Goal: Task Accomplishment & Management: Complete application form

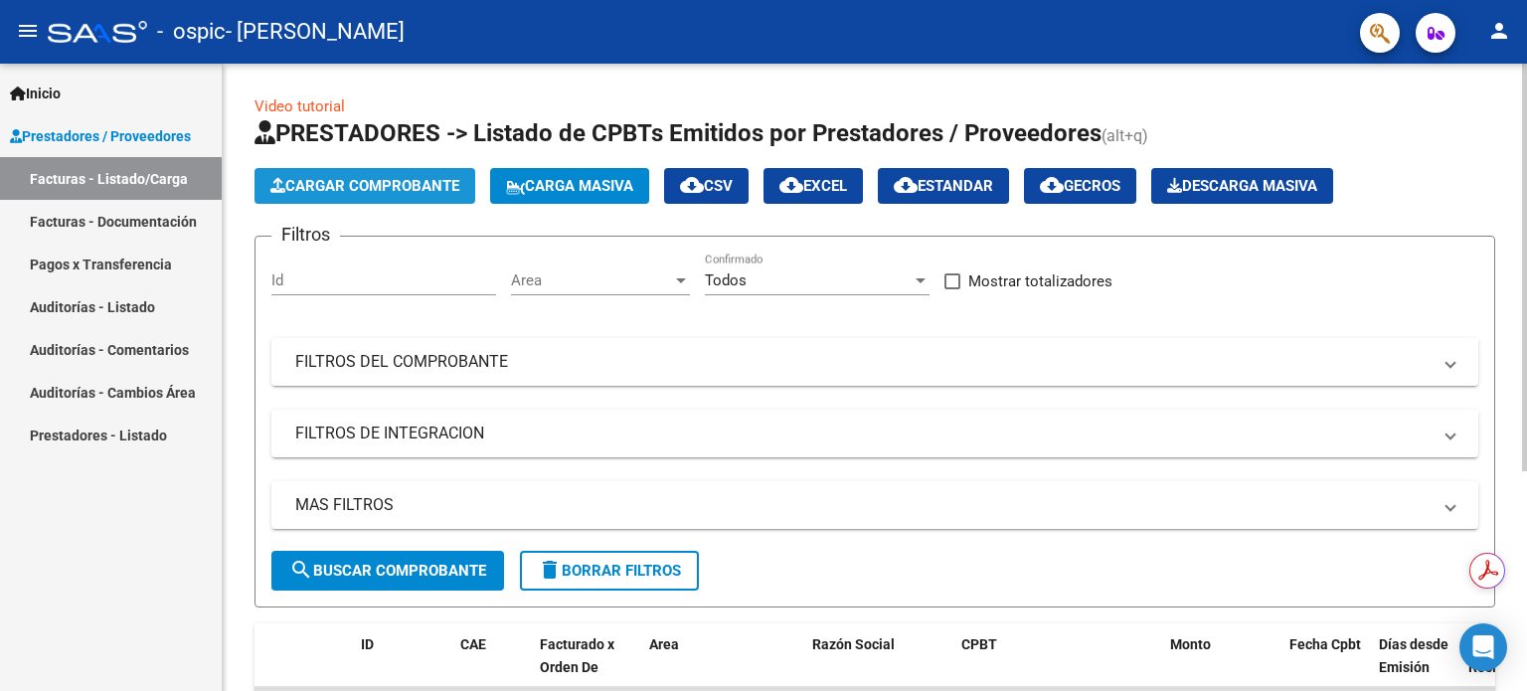
click at [419, 193] on span "Cargar Comprobante" at bounding box center [364, 186] width 189 height 18
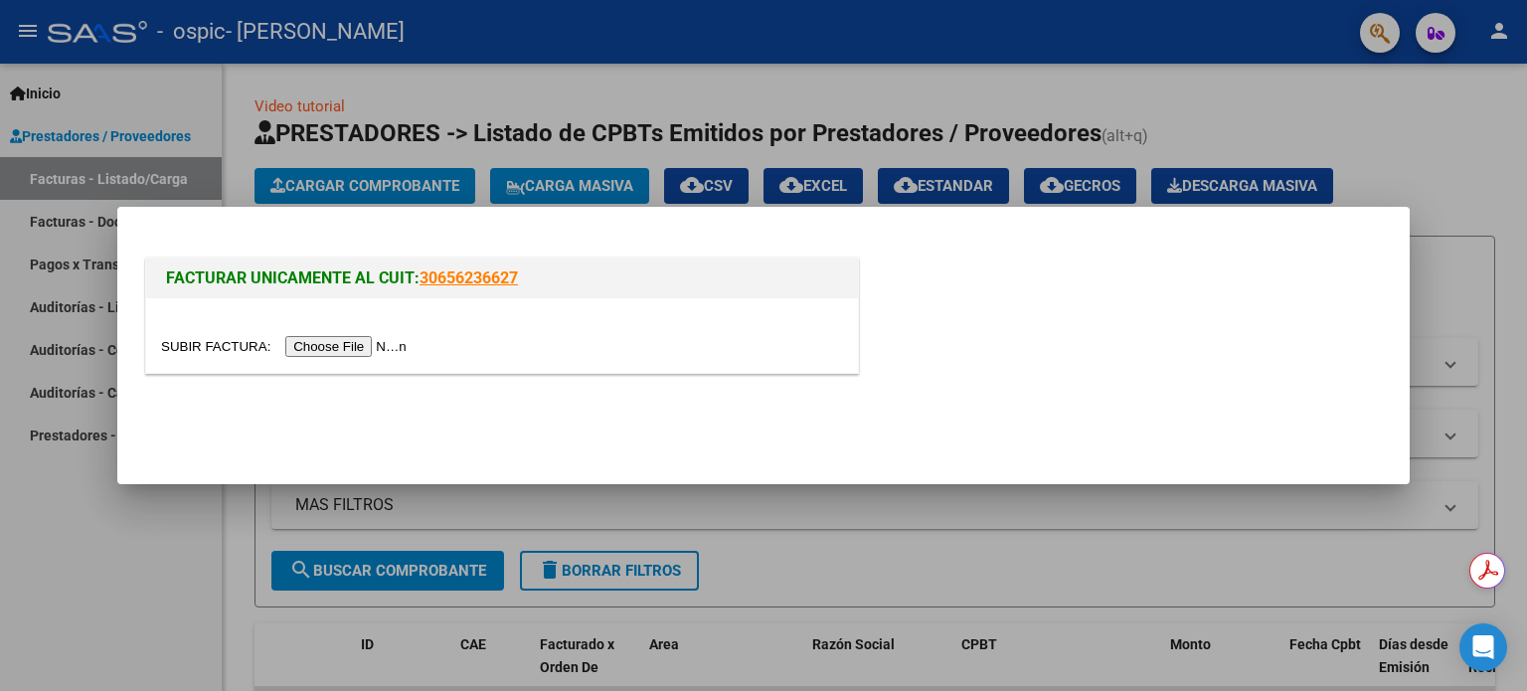
click at [398, 342] on input "file" at bounding box center [287, 346] width 252 height 21
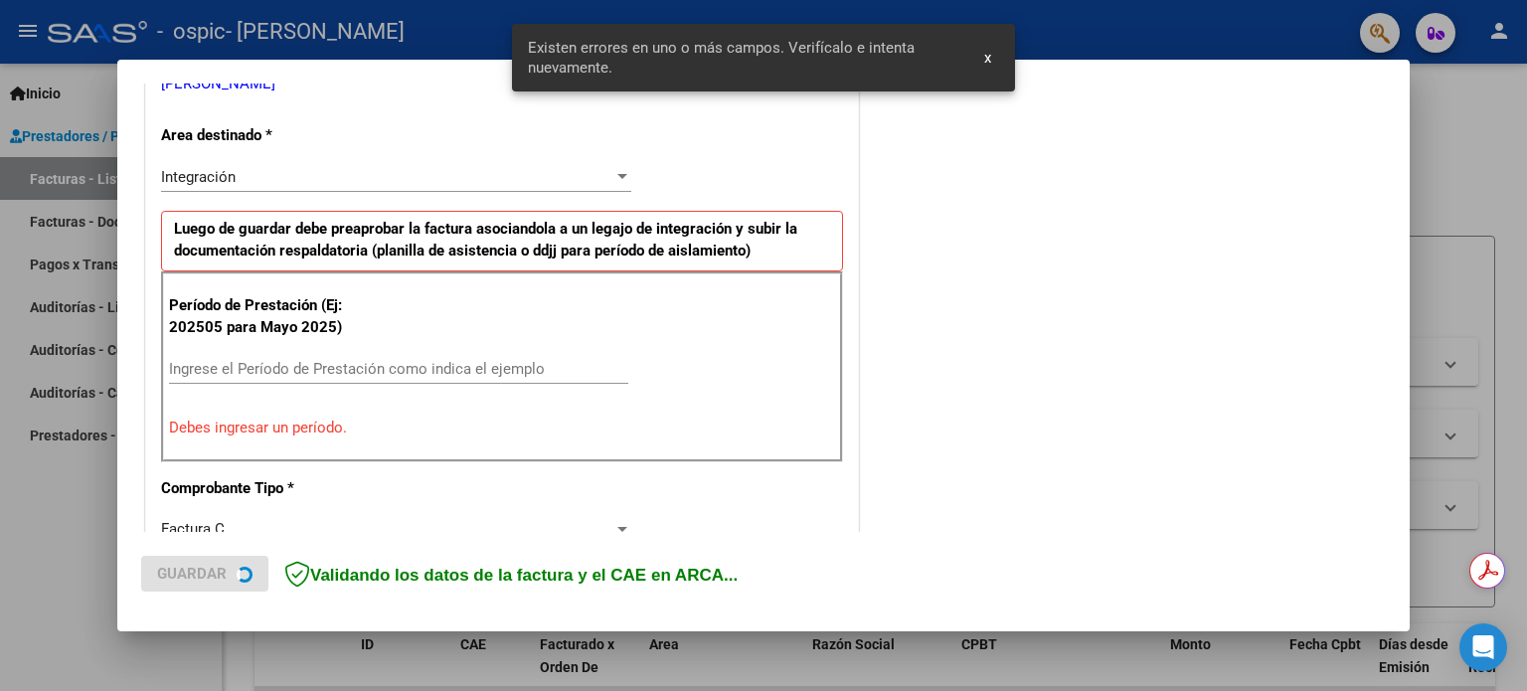
scroll to position [429, 0]
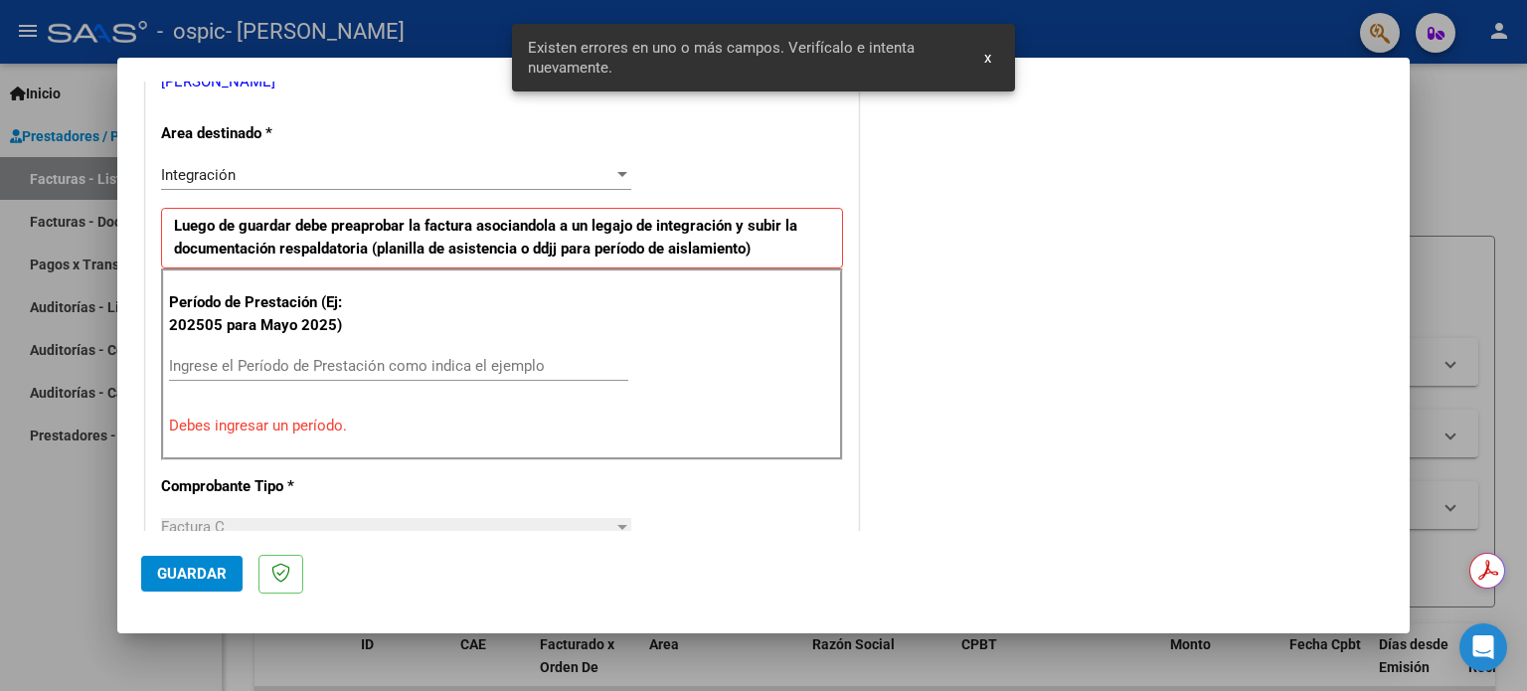
click at [357, 364] on input "Ingrese el Período de Prestación como indica el ejemplo" at bounding box center [398, 366] width 459 height 18
type input "-2"
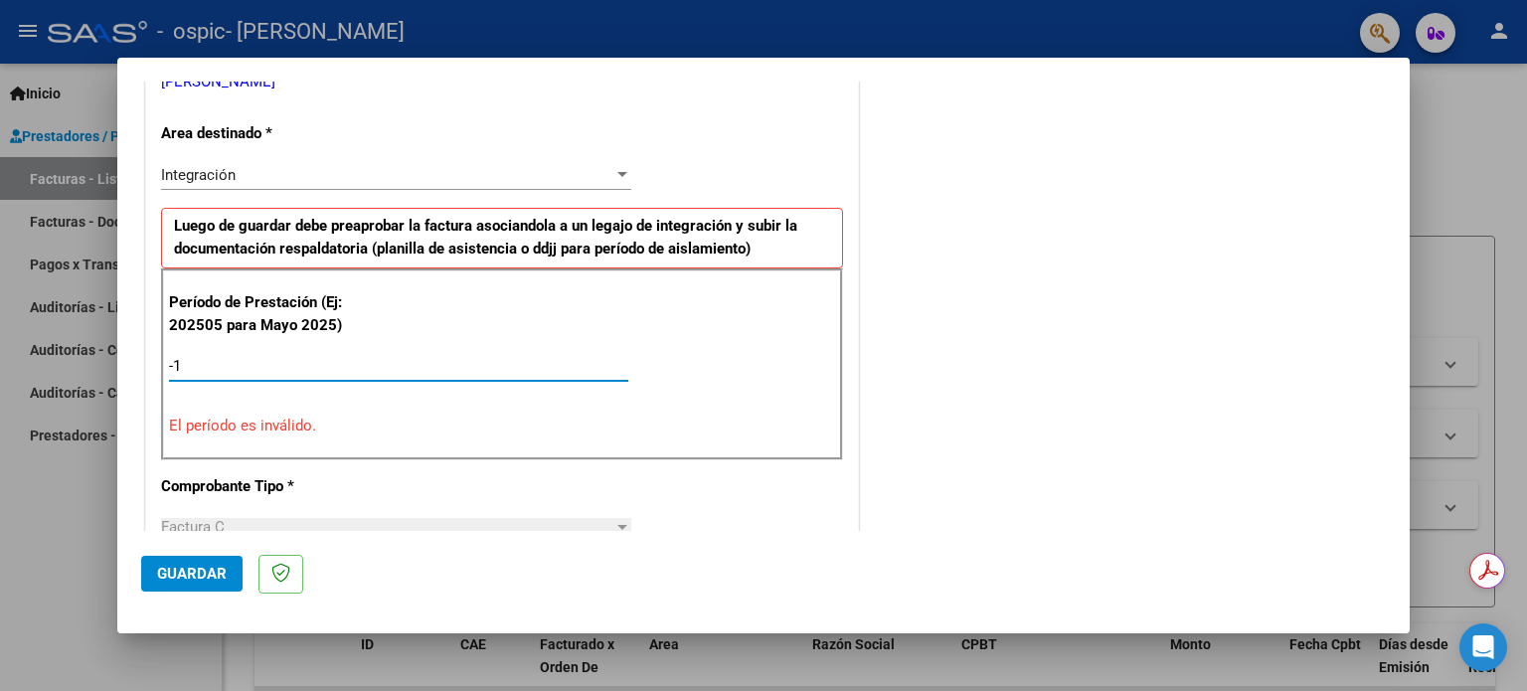
type input "-2"
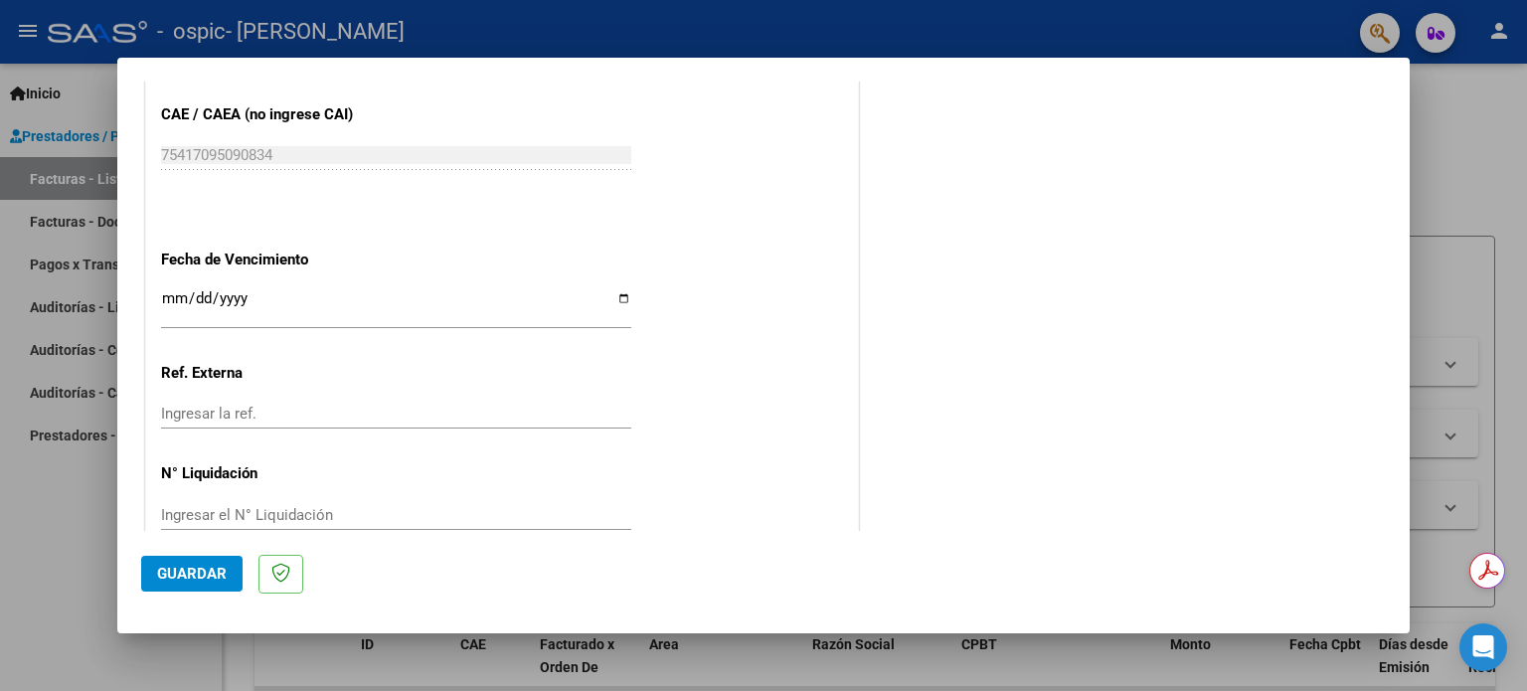
scroll to position [1297, 0]
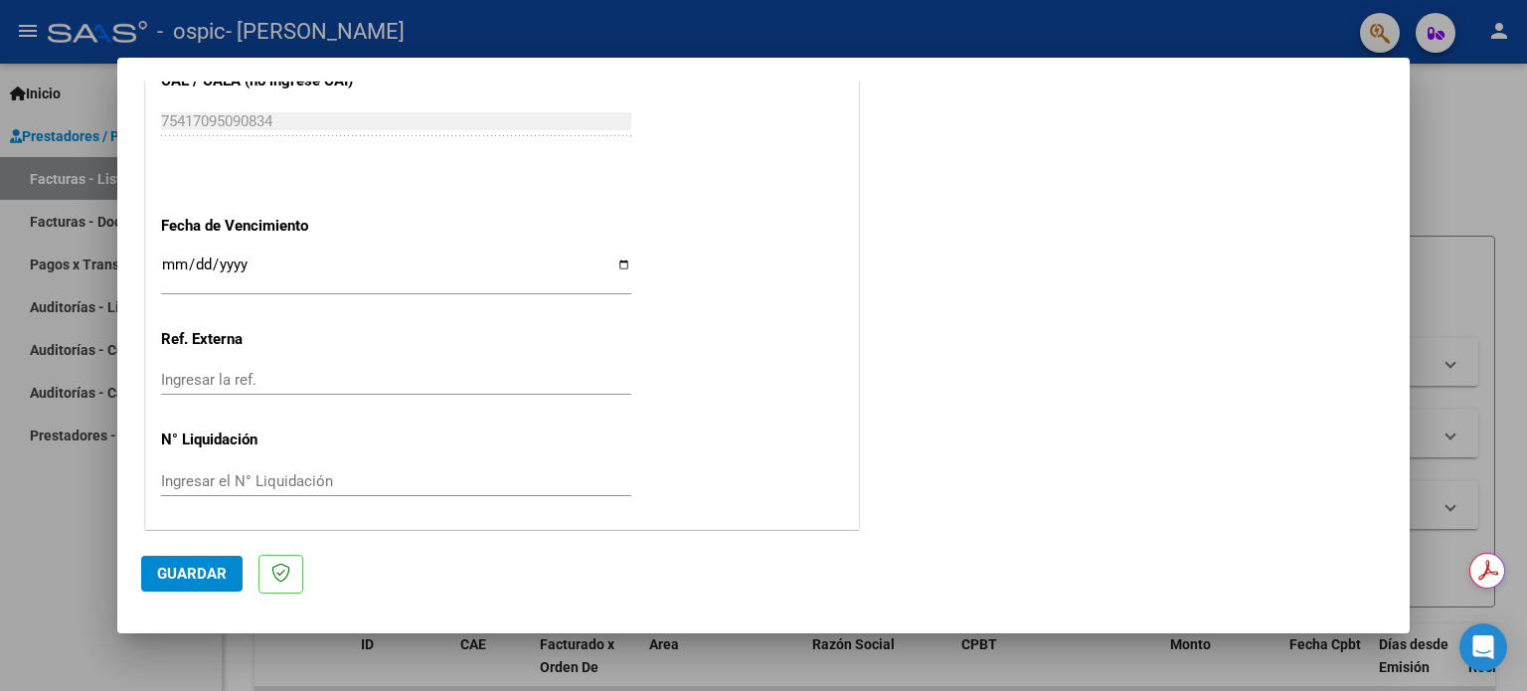
type input "202509"
click at [618, 266] on input "Ingresar la fecha" at bounding box center [396, 273] width 470 height 32
type input "[DATE]"
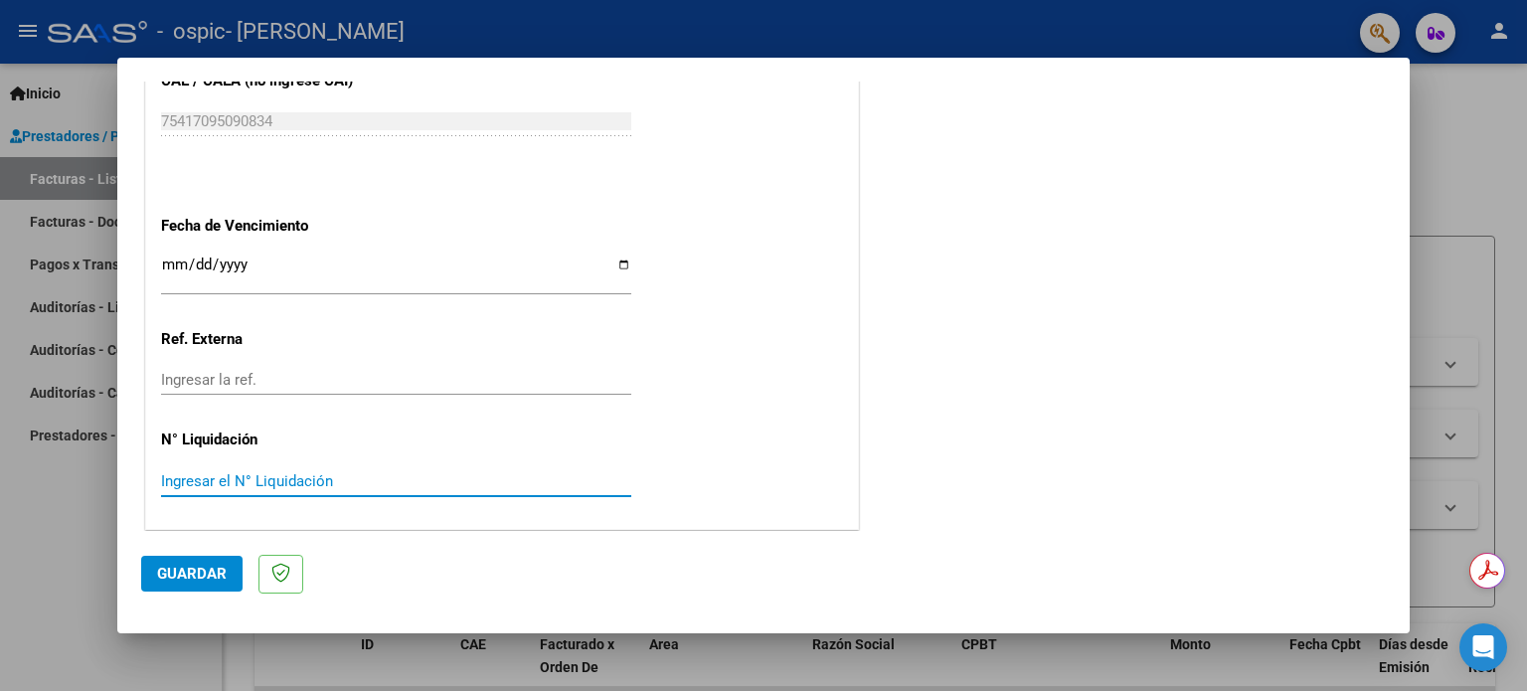
click at [242, 473] on input "Ingresar el N° Liquidación" at bounding box center [396, 481] width 470 height 18
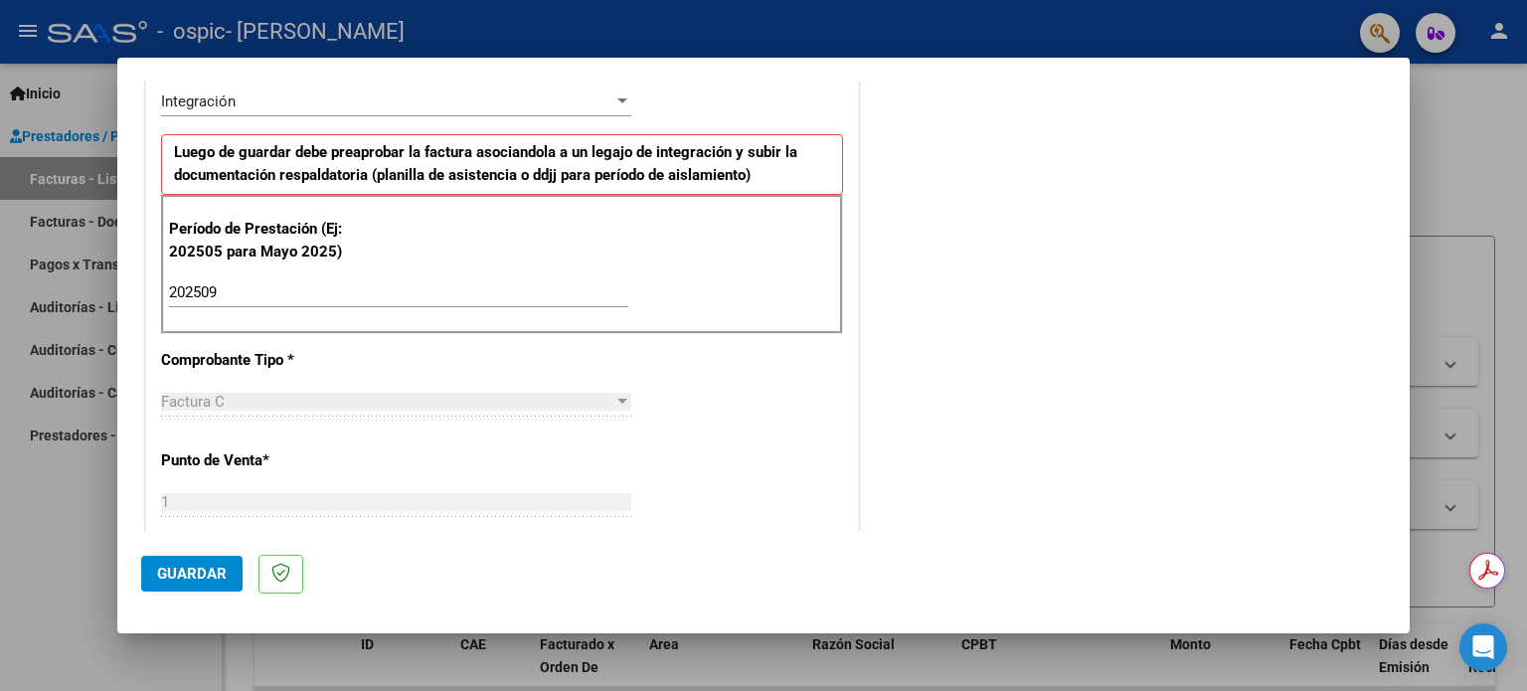
scroll to position [0, 0]
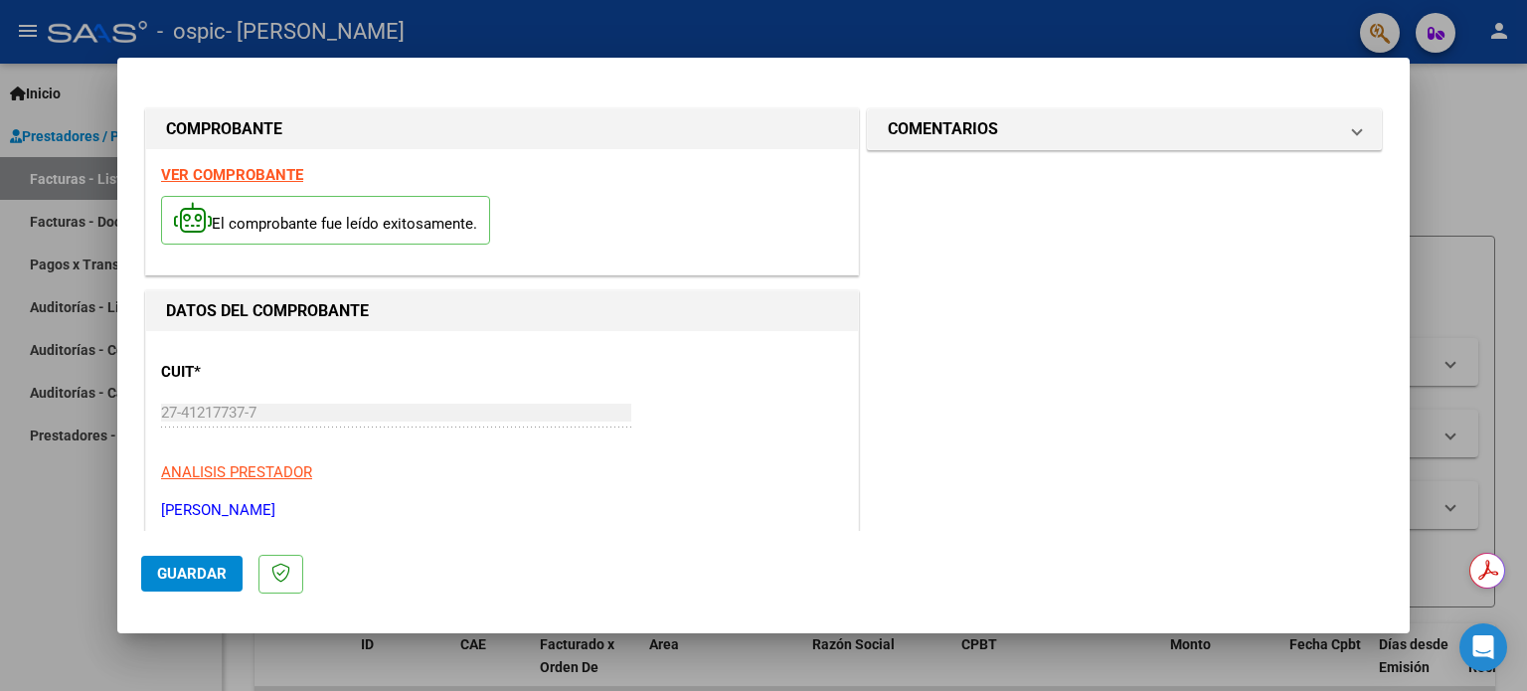
type input "191"
click at [195, 578] on span "Guardar" at bounding box center [192, 574] width 70 height 18
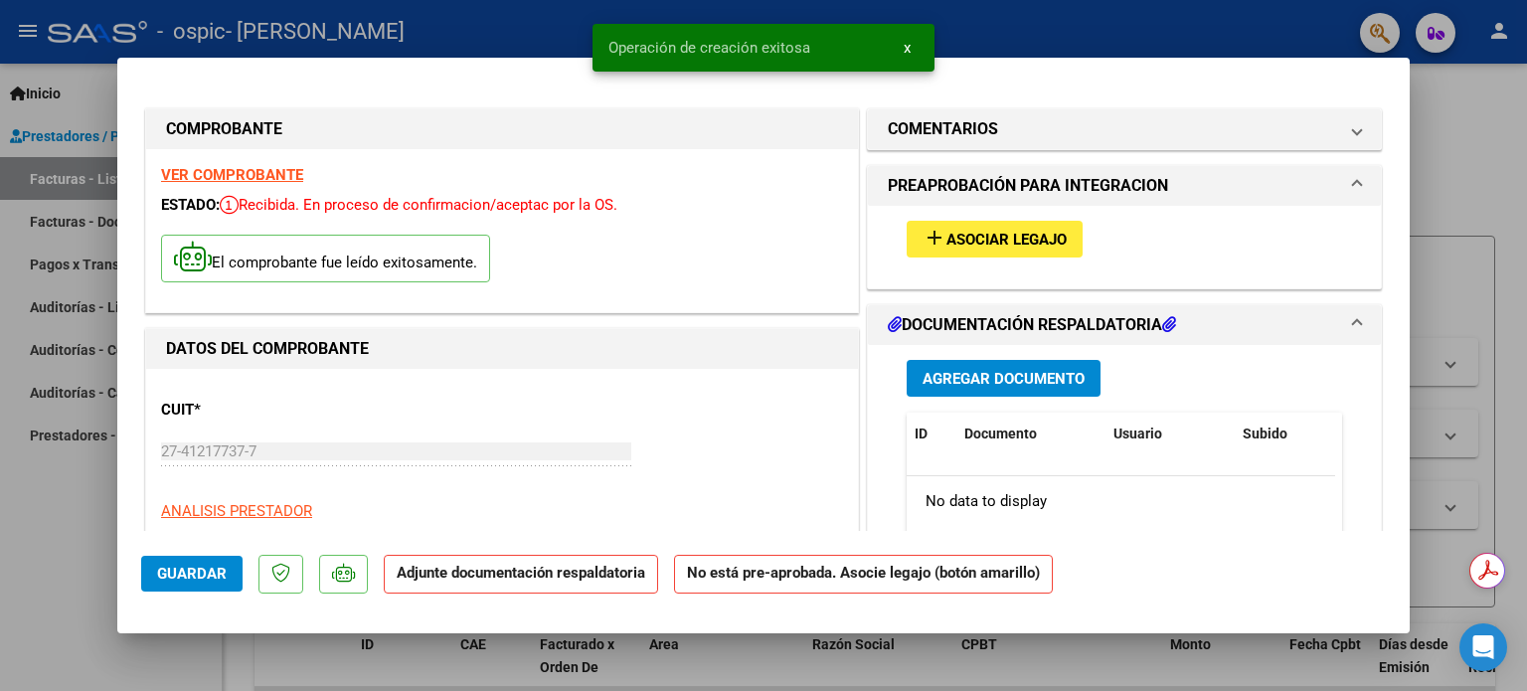
click at [1000, 244] on span "Asociar Legajo" at bounding box center [1006, 240] width 120 height 18
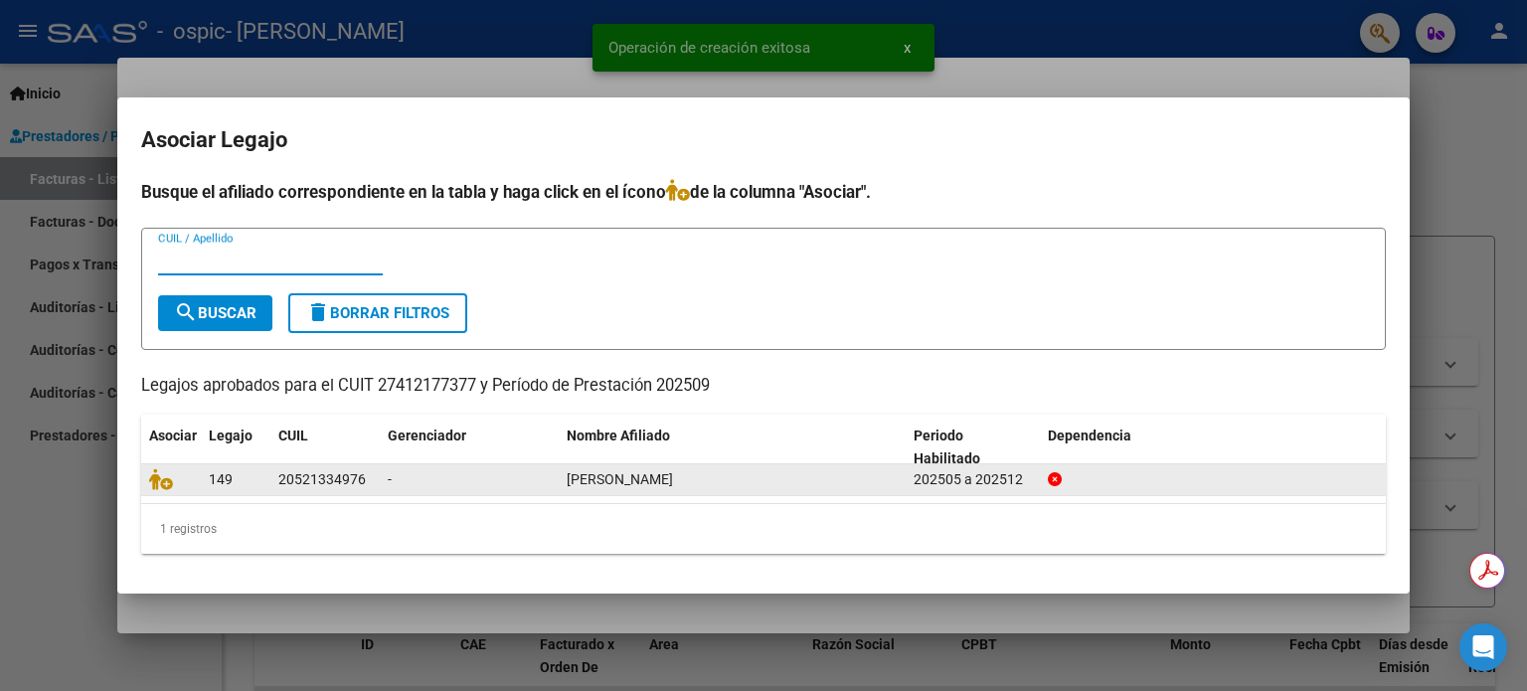
click at [266, 484] on datatable-body-cell "149" at bounding box center [236, 479] width 70 height 31
click at [370, 491] on datatable-body-cell "20521334976" at bounding box center [324, 479] width 109 height 31
click at [370, 490] on div "20521334976" at bounding box center [324, 479] width 93 height 23
click at [364, 474] on div "20521334976" at bounding box center [321, 479] width 87 height 23
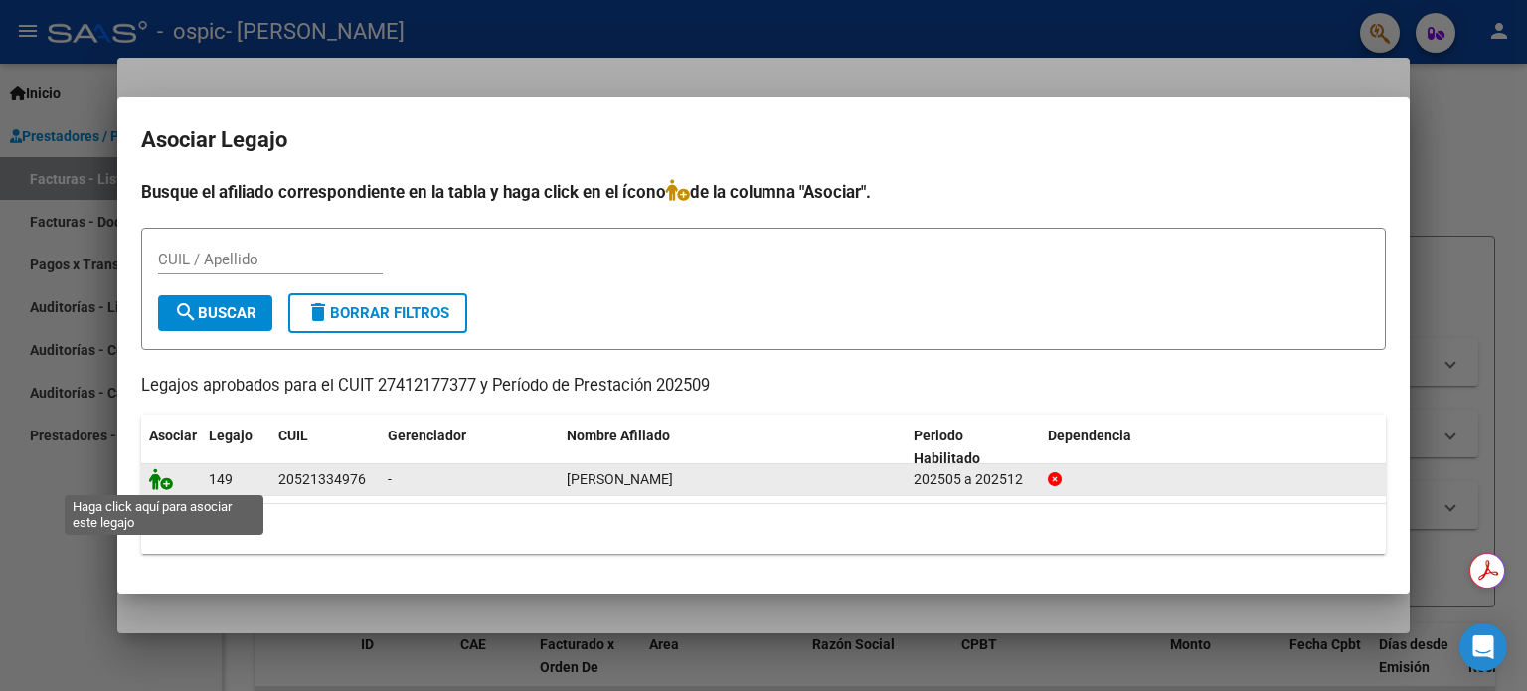
click at [155, 488] on icon at bounding box center [161, 479] width 24 height 22
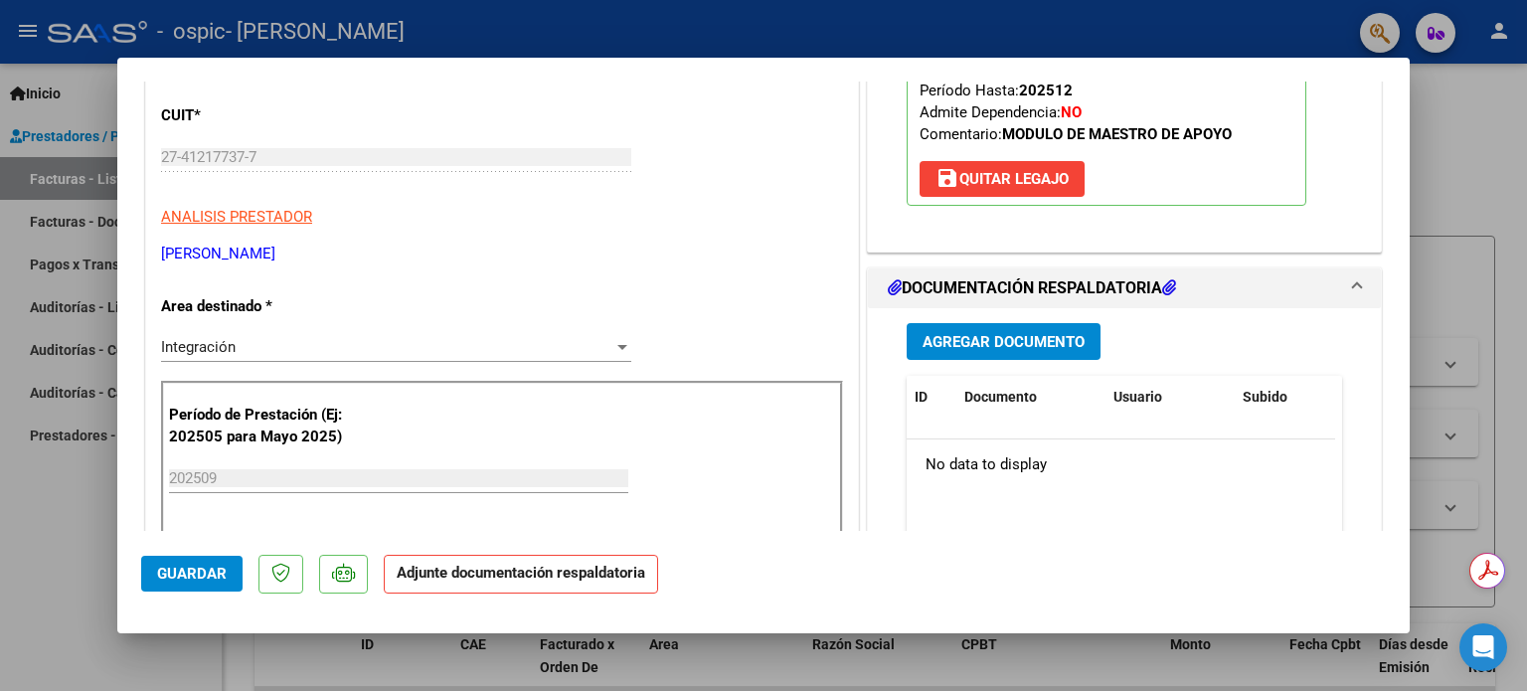
scroll to position [298, 0]
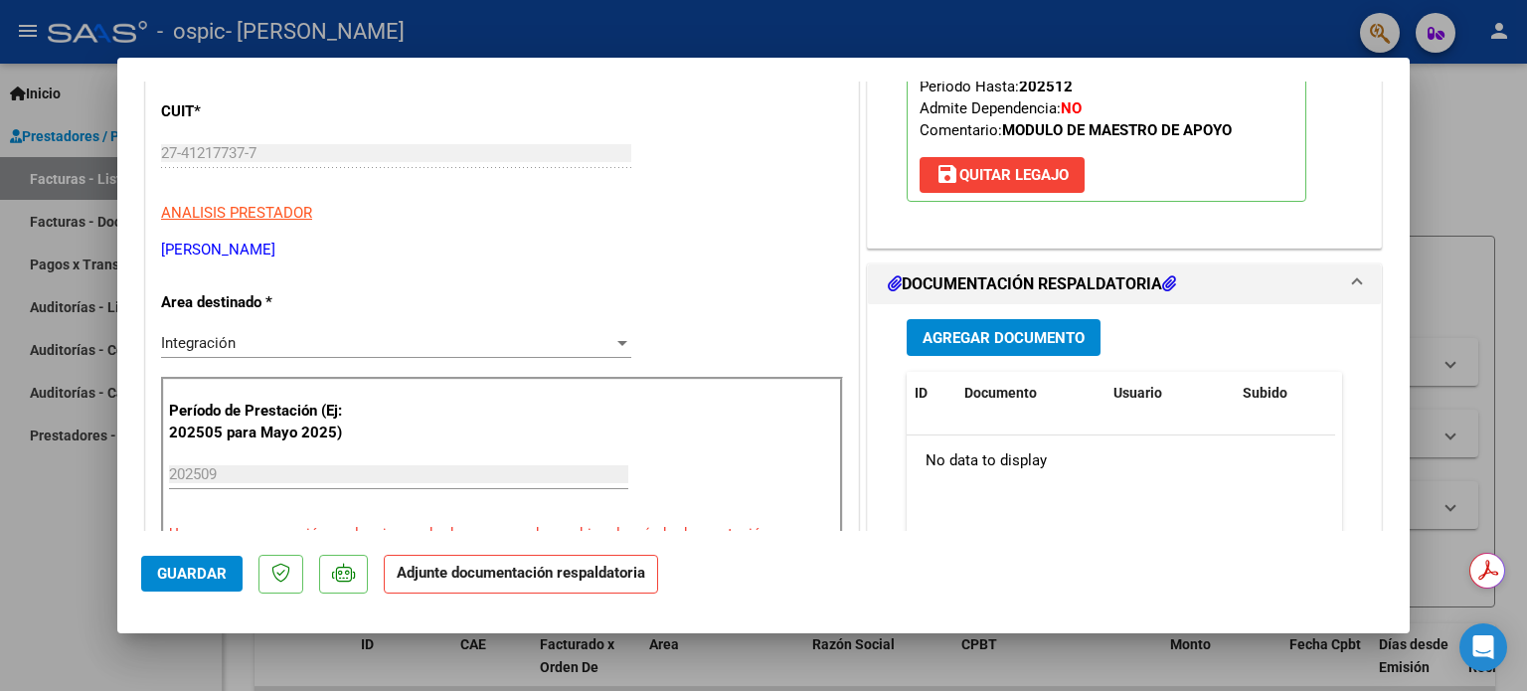
click at [522, 580] on strong "Adjunte documentación respaldatoria" at bounding box center [521, 573] width 249 height 18
drag, startPoint x: 231, startPoint y: 576, endPoint x: 219, endPoint y: 581, distance: 12.9
click at [219, 581] on button "Guardar" at bounding box center [191, 574] width 101 height 36
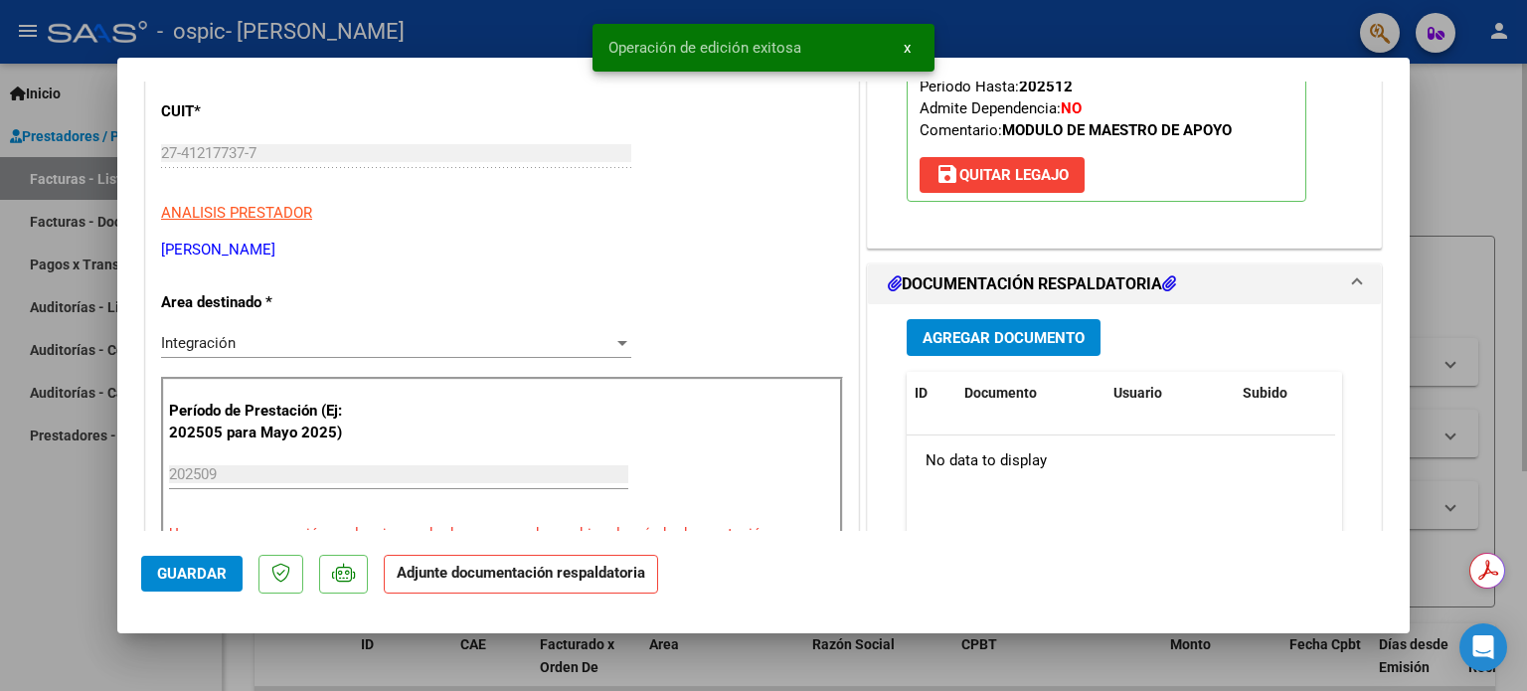
click at [1463, 154] on div at bounding box center [763, 345] width 1527 height 691
type input "$ 0,00"
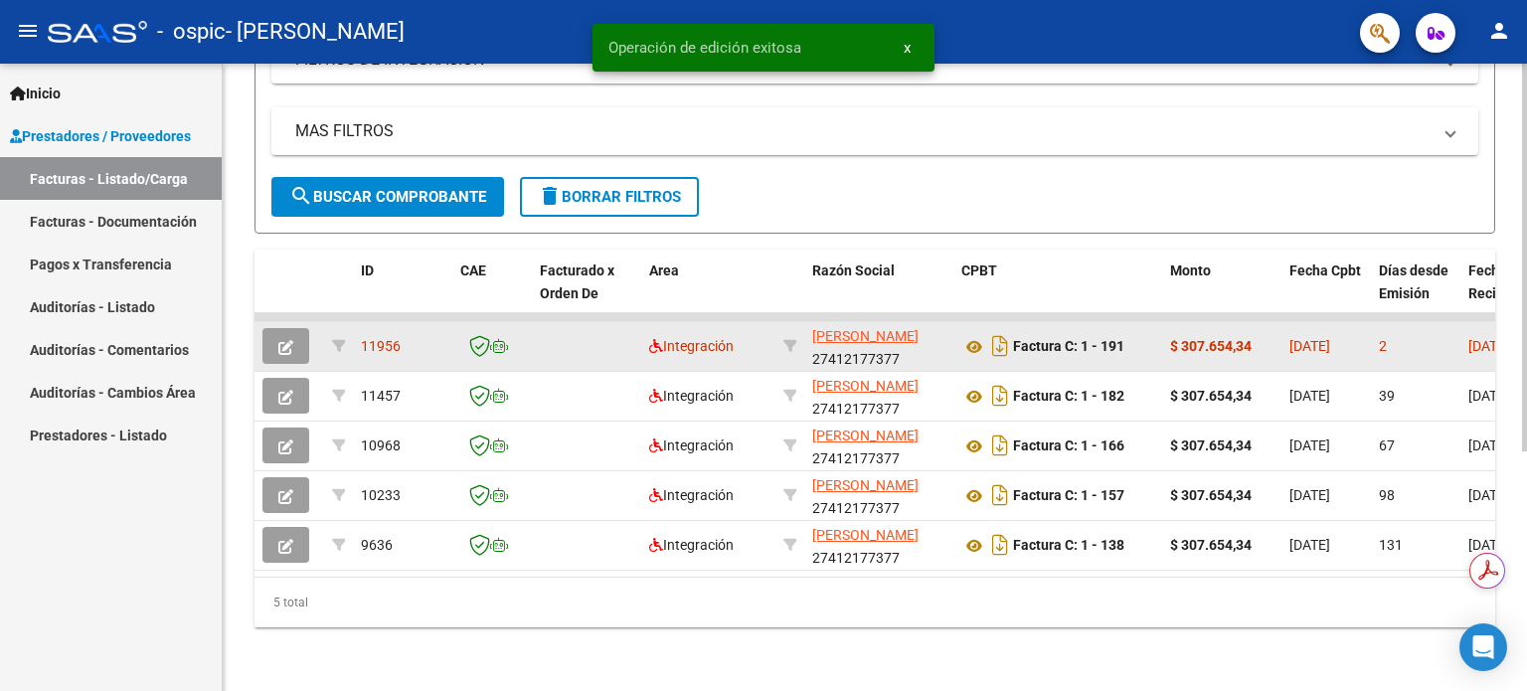
scroll to position [386, 0]
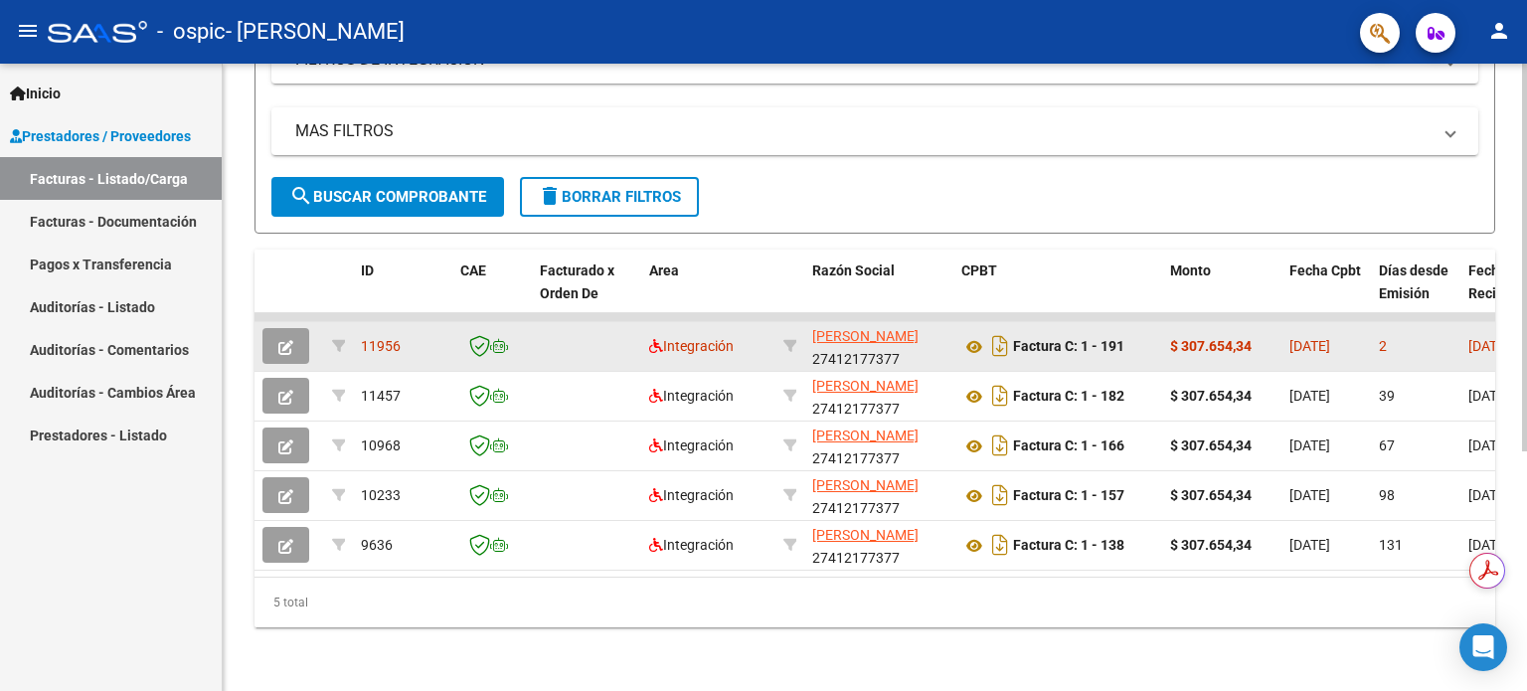
click at [282, 340] on icon "button" at bounding box center [285, 347] width 15 height 15
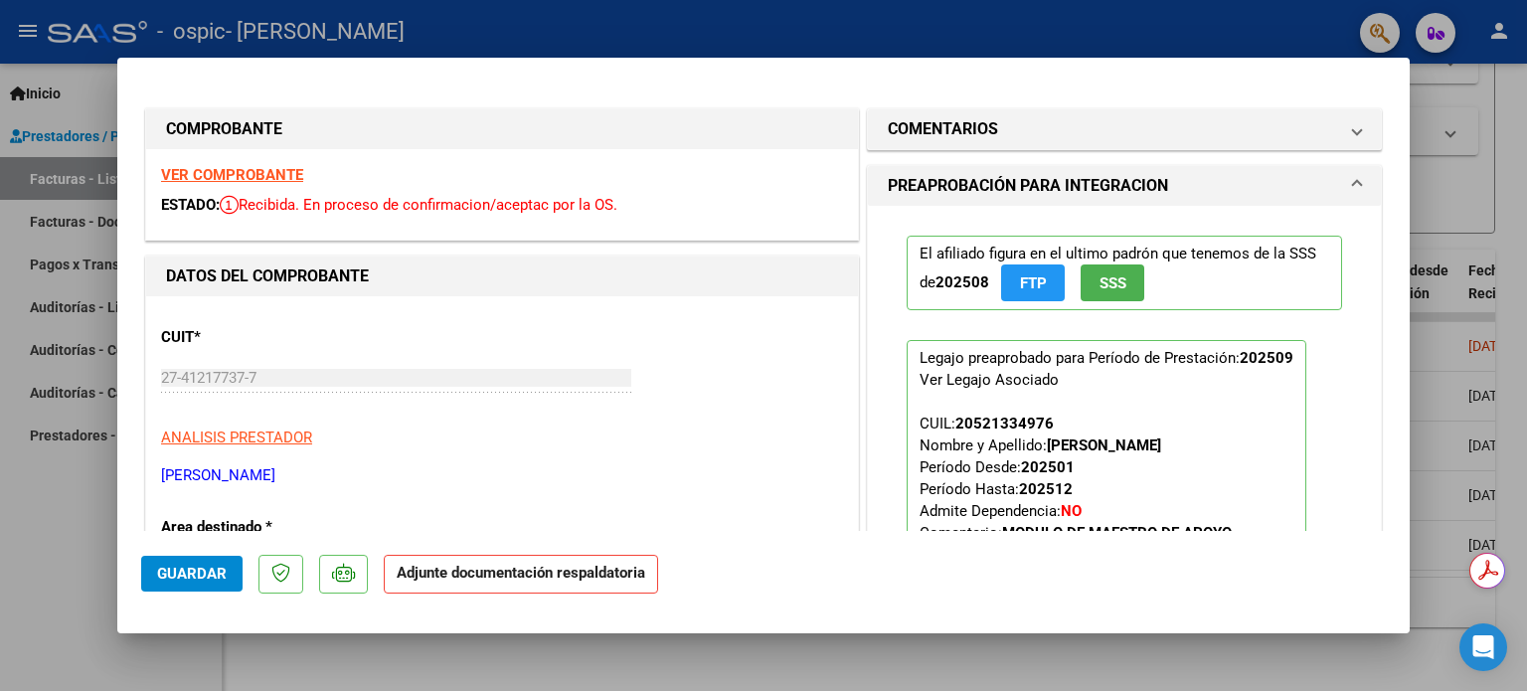
scroll to position [597, 0]
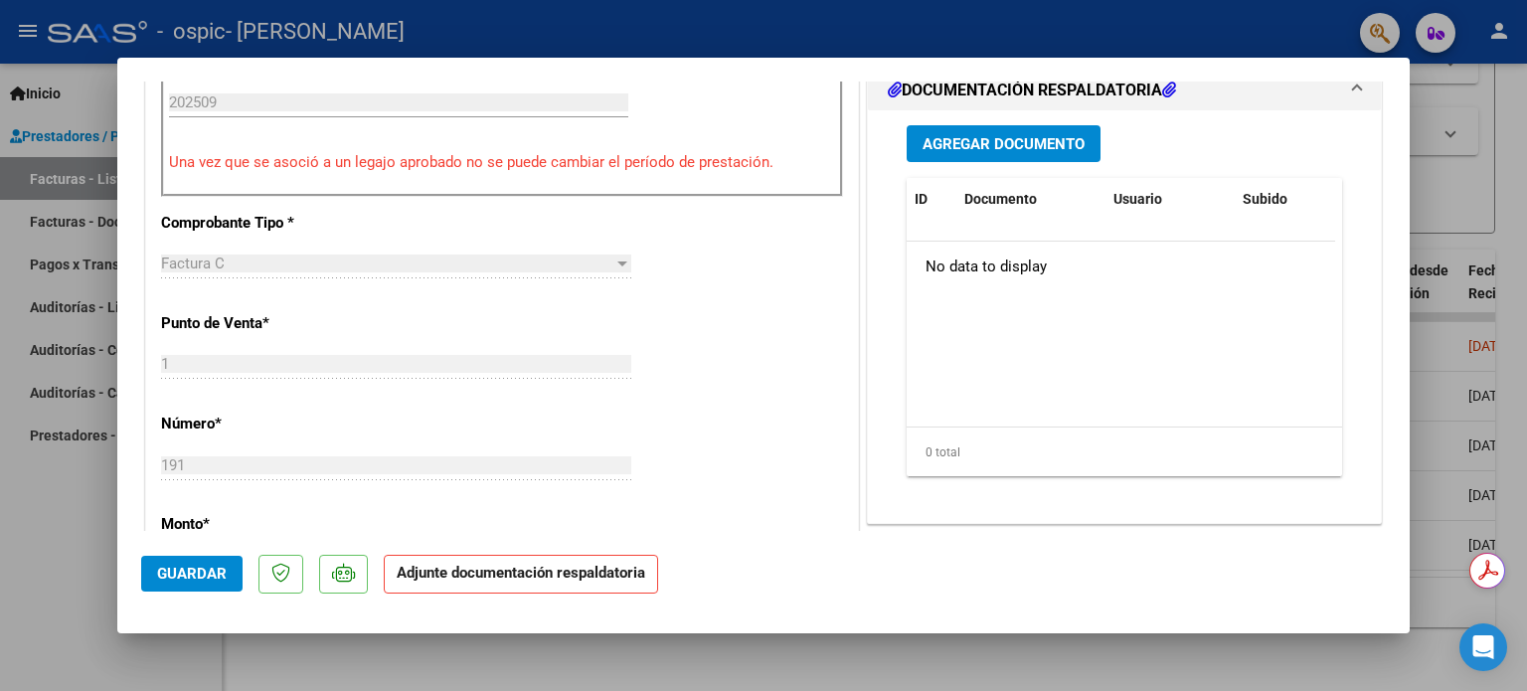
click at [1012, 150] on span "Agregar Documento" at bounding box center [1004, 144] width 162 height 18
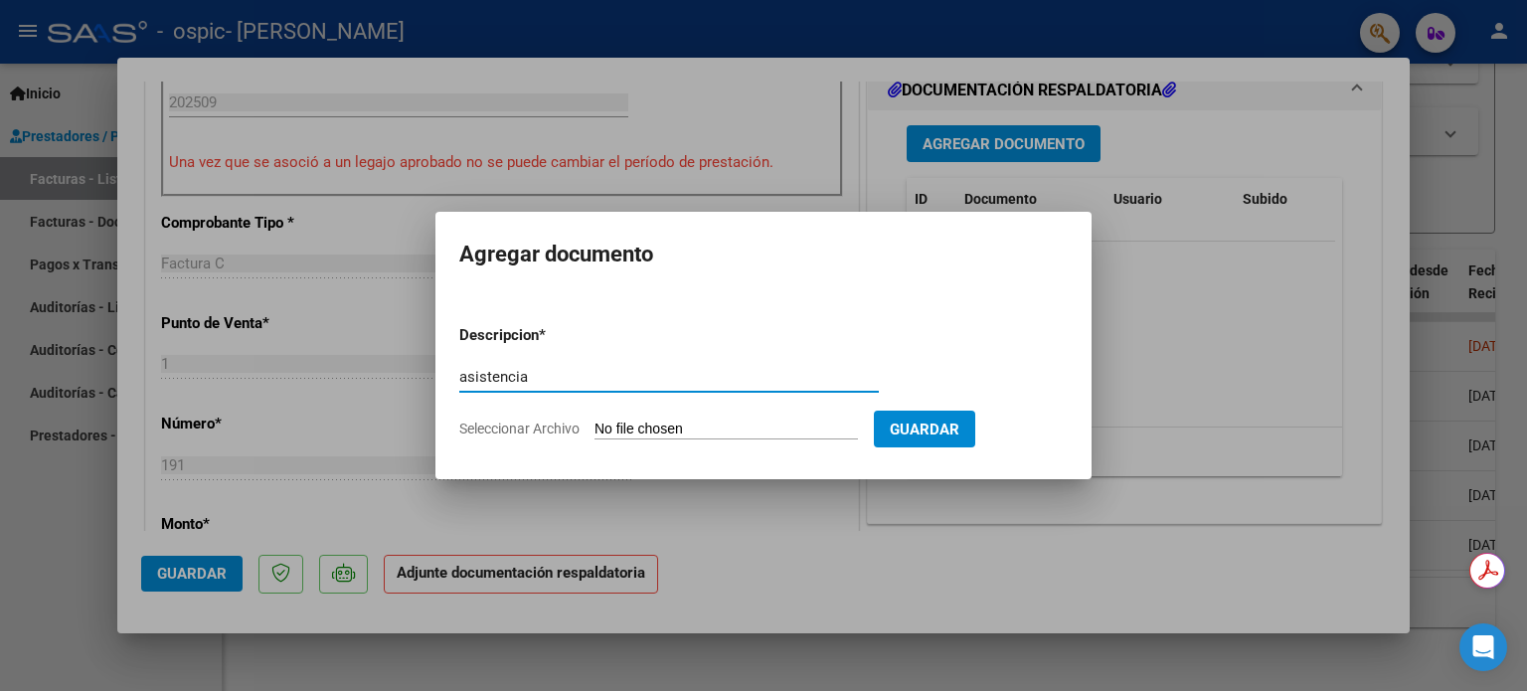
type input "asistencia"
click at [646, 433] on input "Seleccionar Archivo" at bounding box center [726, 430] width 263 height 19
type input "C:\fakepath\lucas señtiembre.pdf"
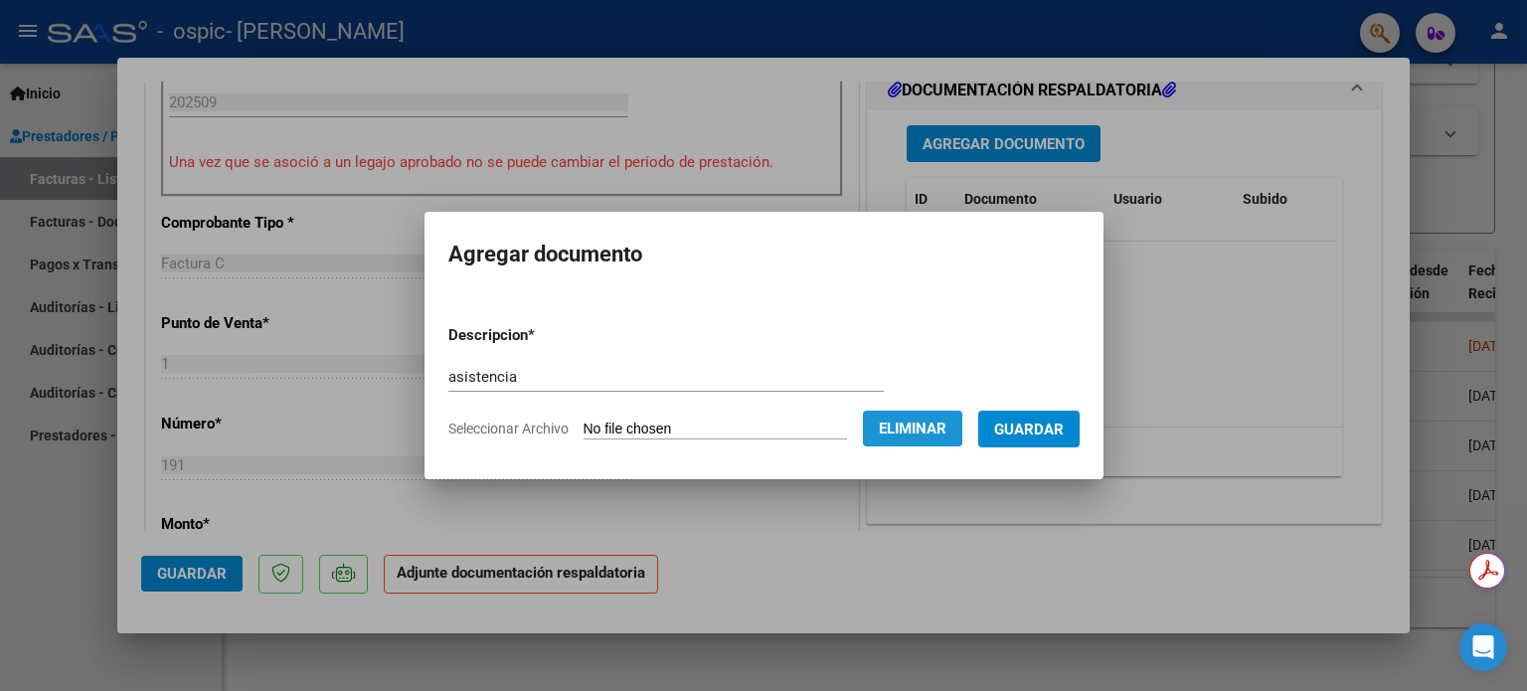
click at [945, 420] on span "Eliminar" at bounding box center [913, 429] width 68 height 18
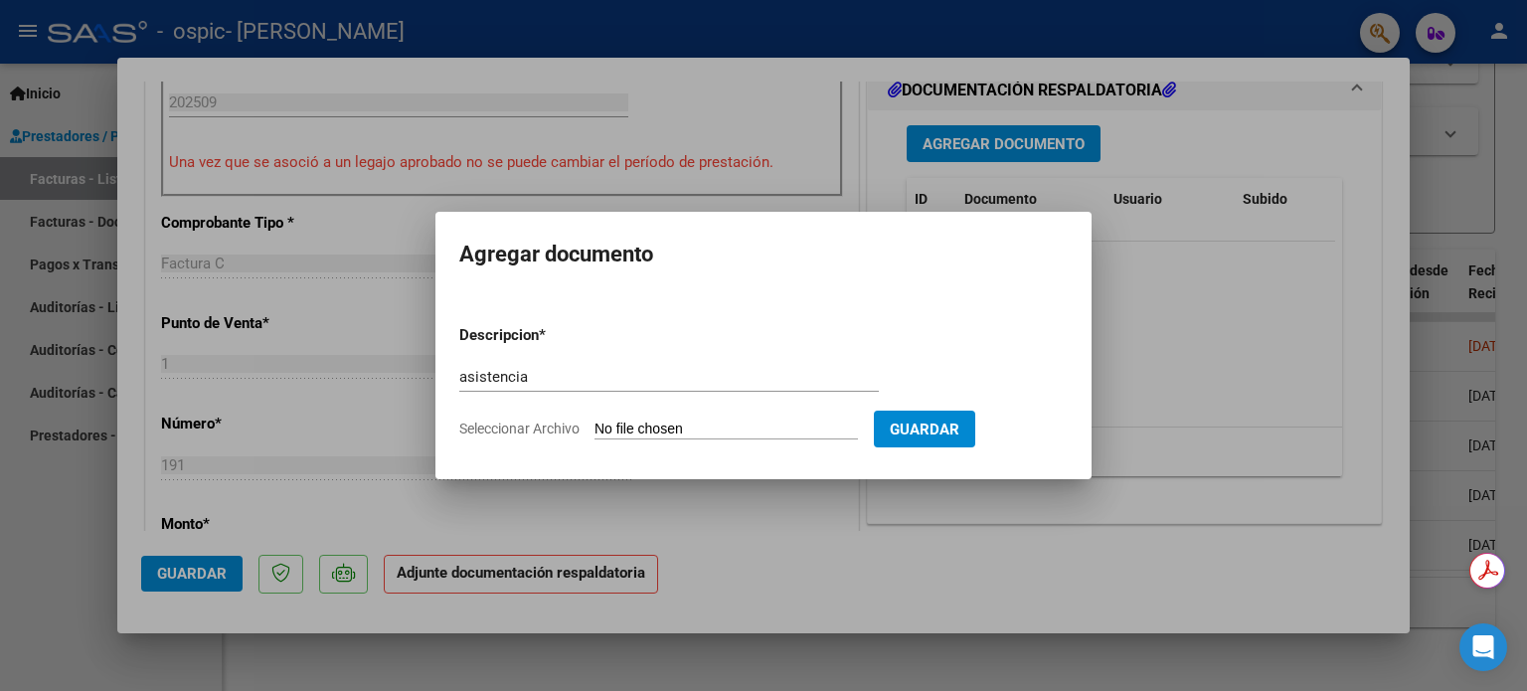
click at [525, 427] on span "Seleccionar Archivo" at bounding box center [519, 429] width 120 height 16
click at [595, 427] on input "Seleccionar Archivo" at bounding box center [726, 430] width 263 height 19
type input "C:\fakepath\lucas señtiembre.pdf"
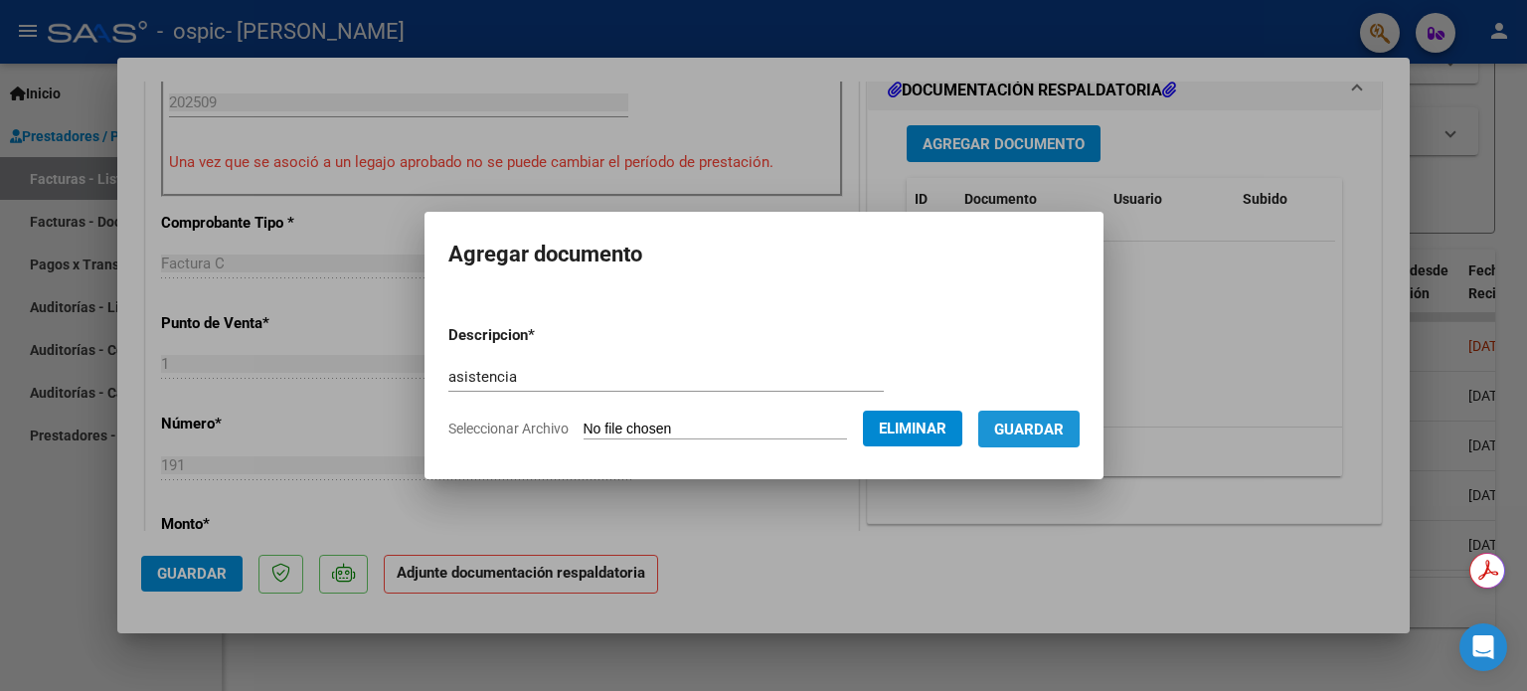
click at [1047, 440] on button "Guardar" at bounding box center [1028, 429] width 101 height 37
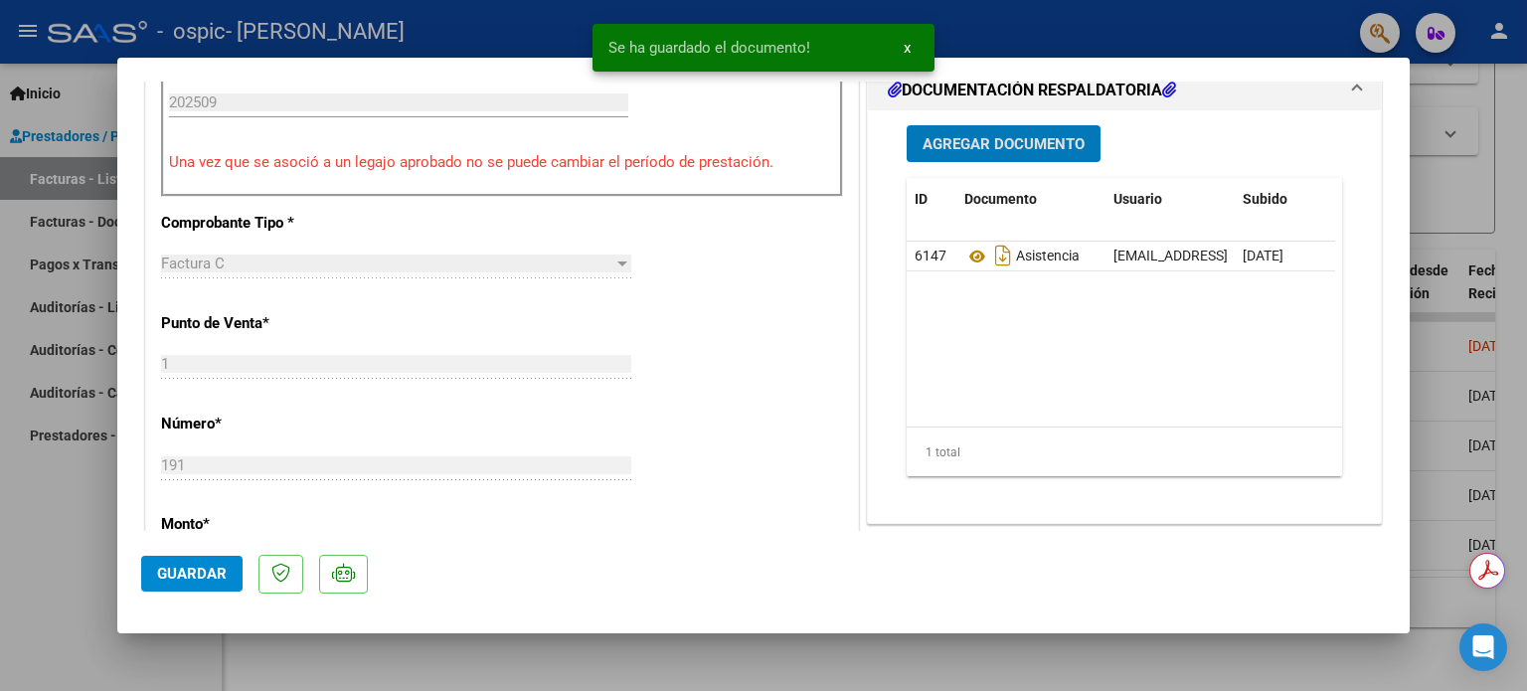
click at [208, 568] on span "Guardar" at bounding box center [192, 574] width 70 height 18
click at [1459, 111] on div at bounding box center [763, 345] width 1527 height 691
type input "$ 0,00"
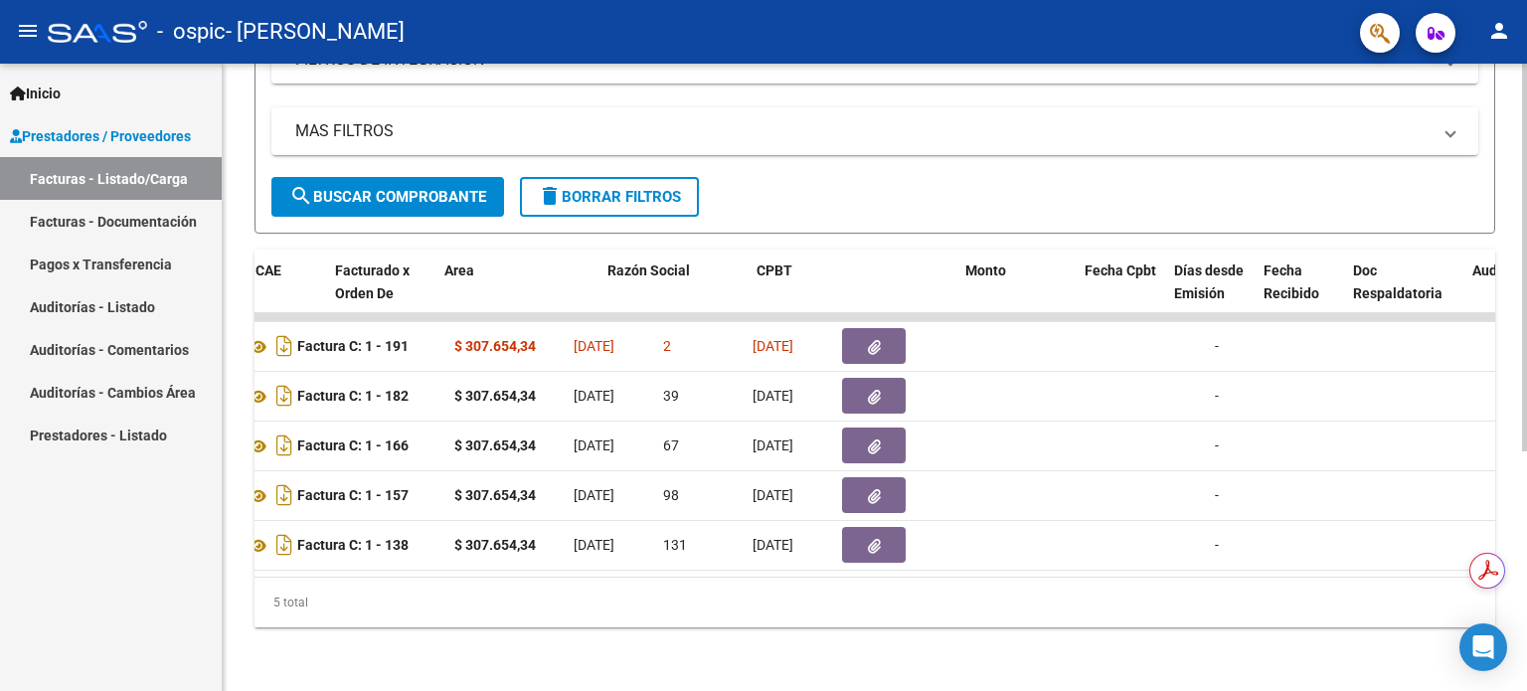
scroll to position [0, 0]
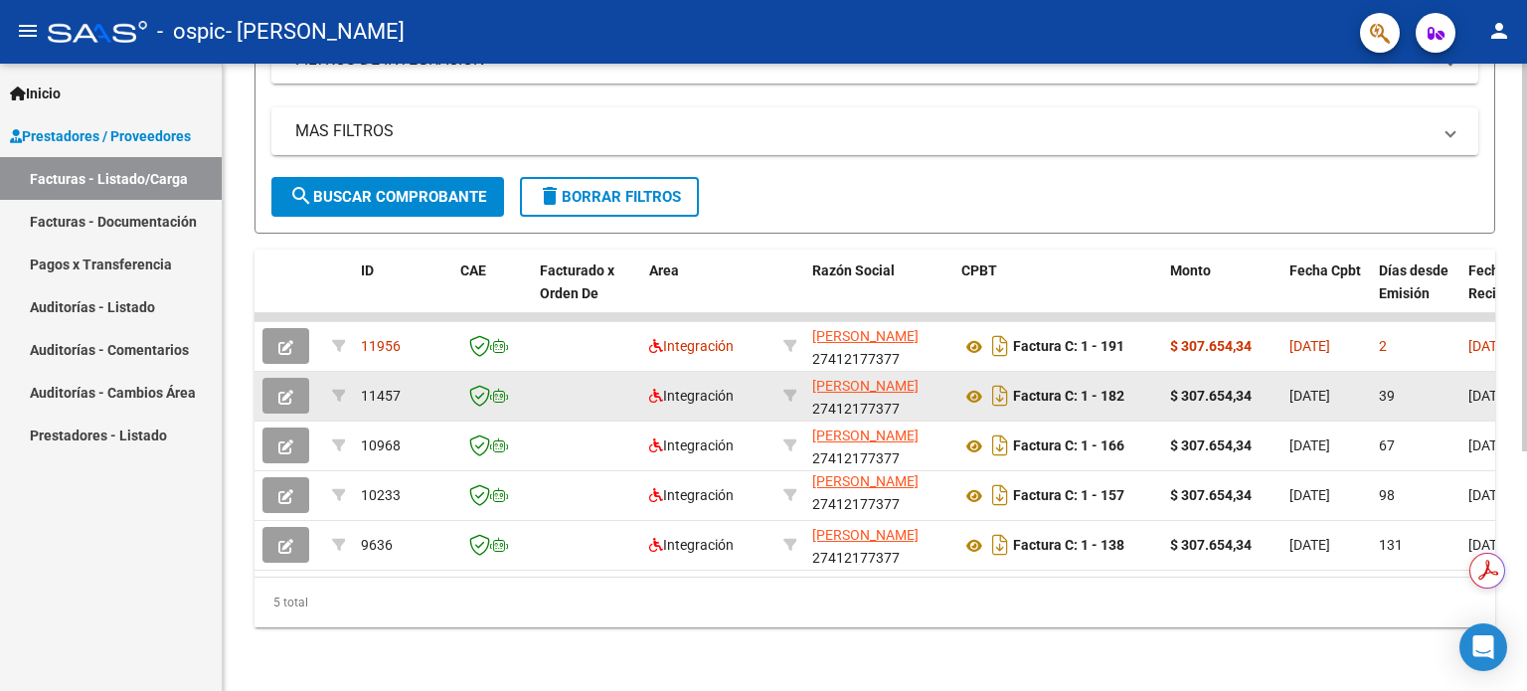
click at [277, 378] on button "button" at bounding box center [285, 396] width 47 height 36
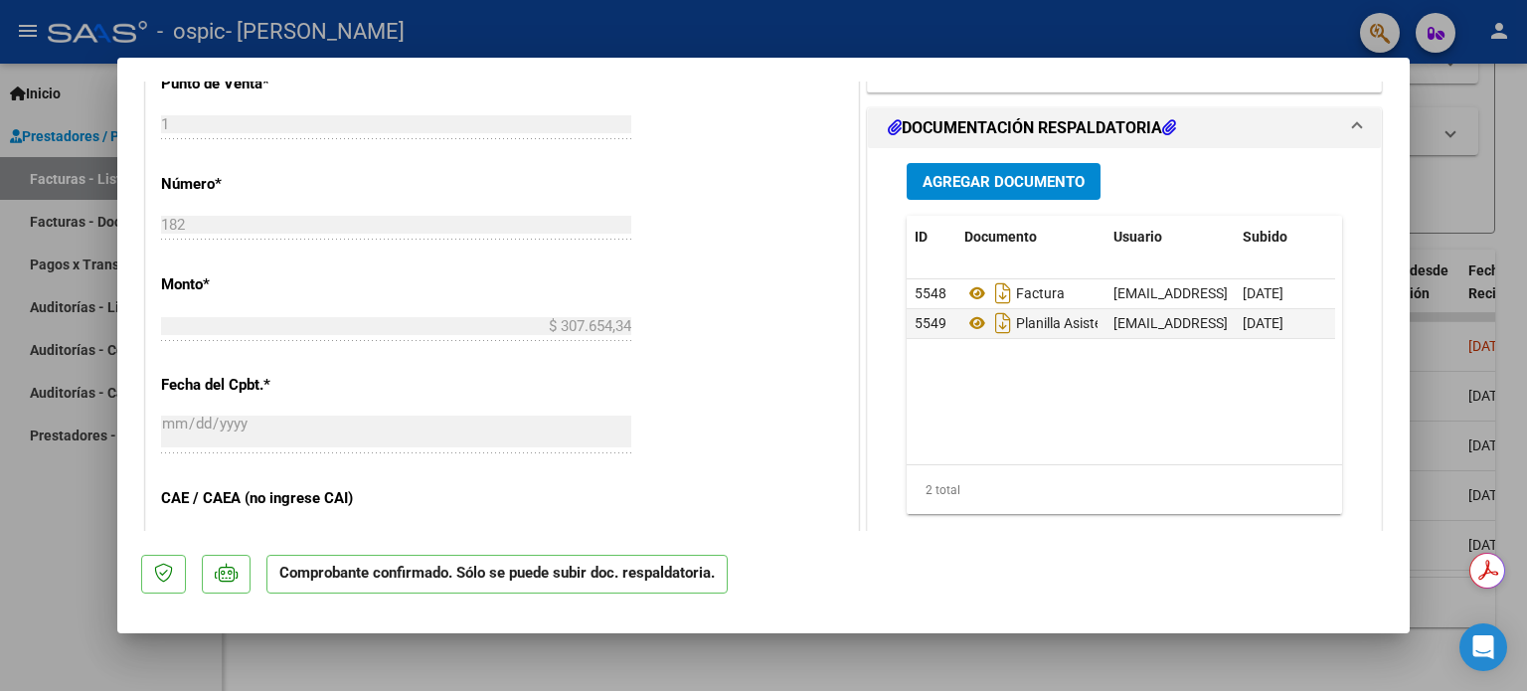
click at [1432, 252] on div at bounding box center [763, 345] width 1527 height 691
type input "$ 0,00"
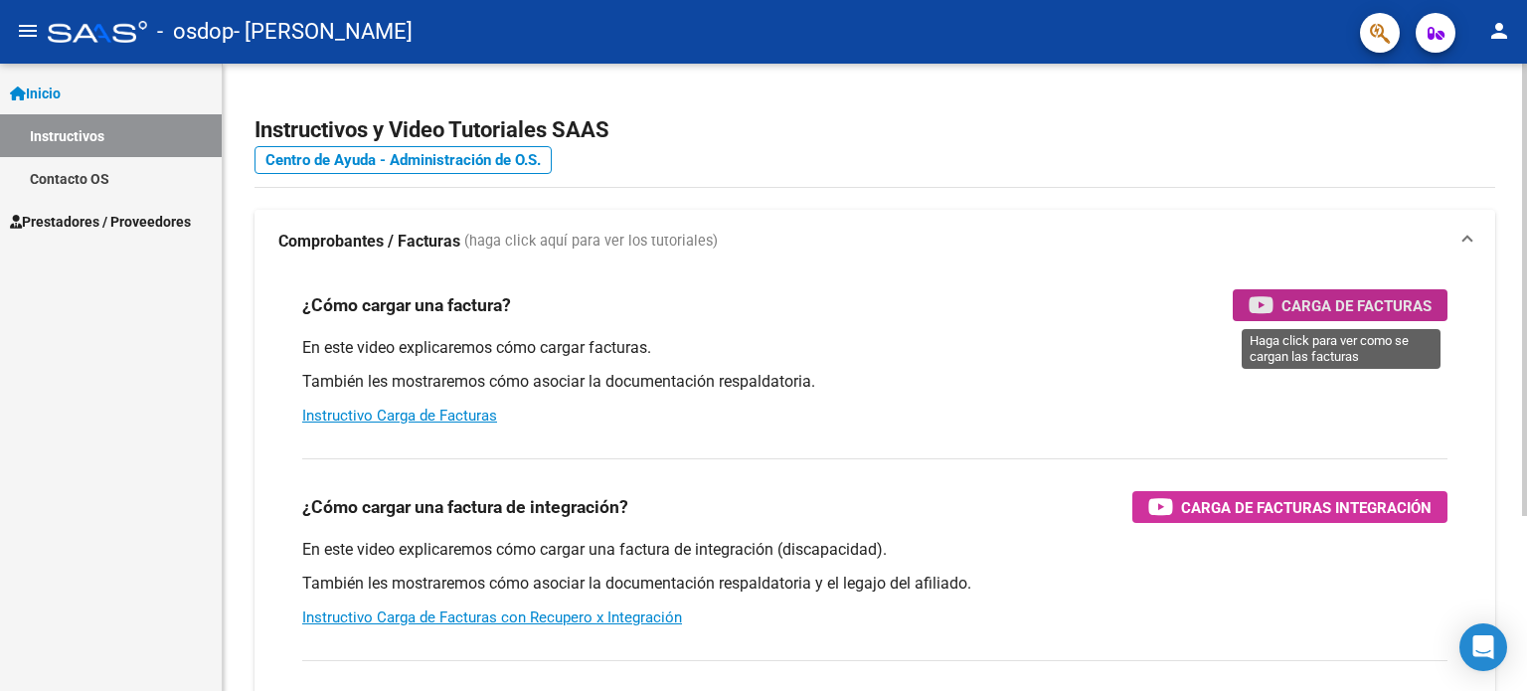
click at [1364, 299] on span "Carga de Facturas" at bounding box center [1357, 305] width 150 height 25
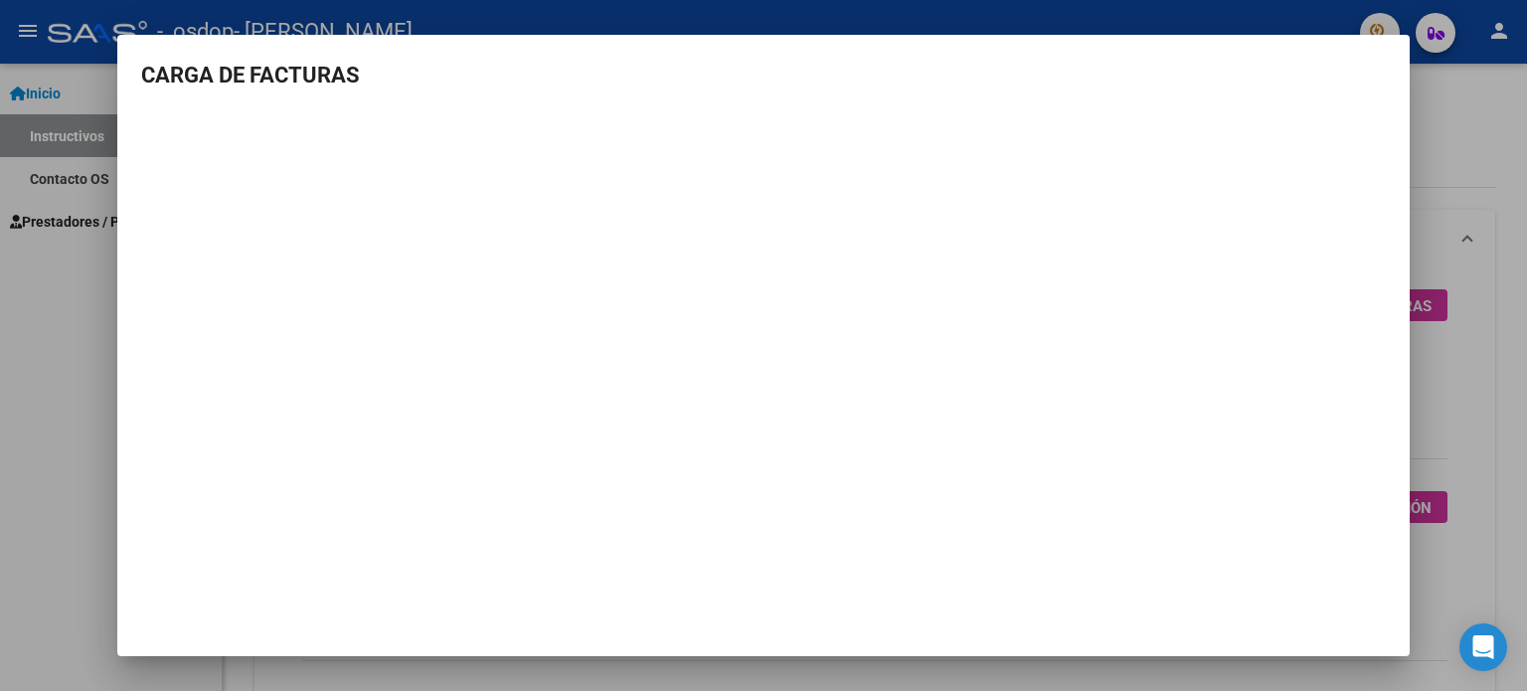
click at [1482, 204] on div at bounding box center [763, 345] width 1527 height 691
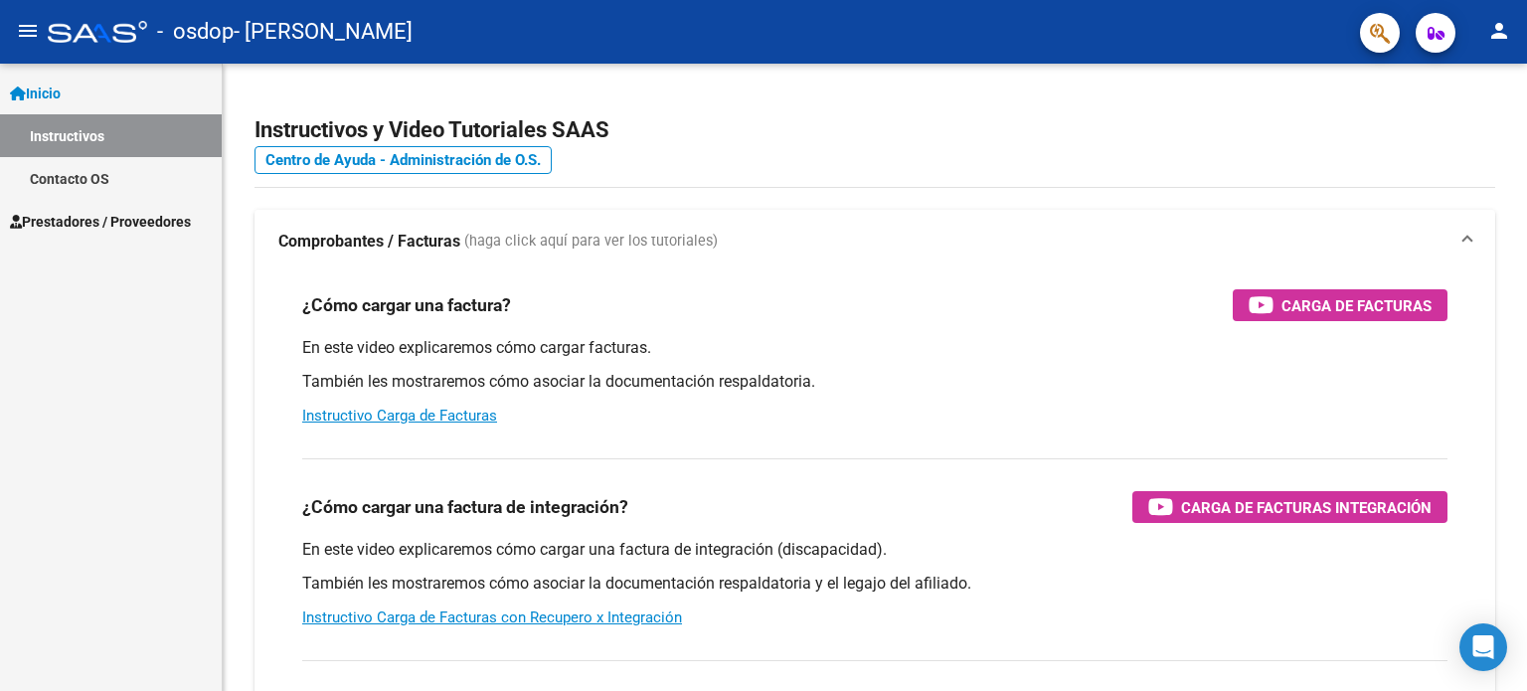
click at [105, 132] on link "Instructivos" at bounding box center [111, 135] width 222 height 43
click at [68, 79] on link "Inicio" at bounding box center [111, 93] width 222 height 43
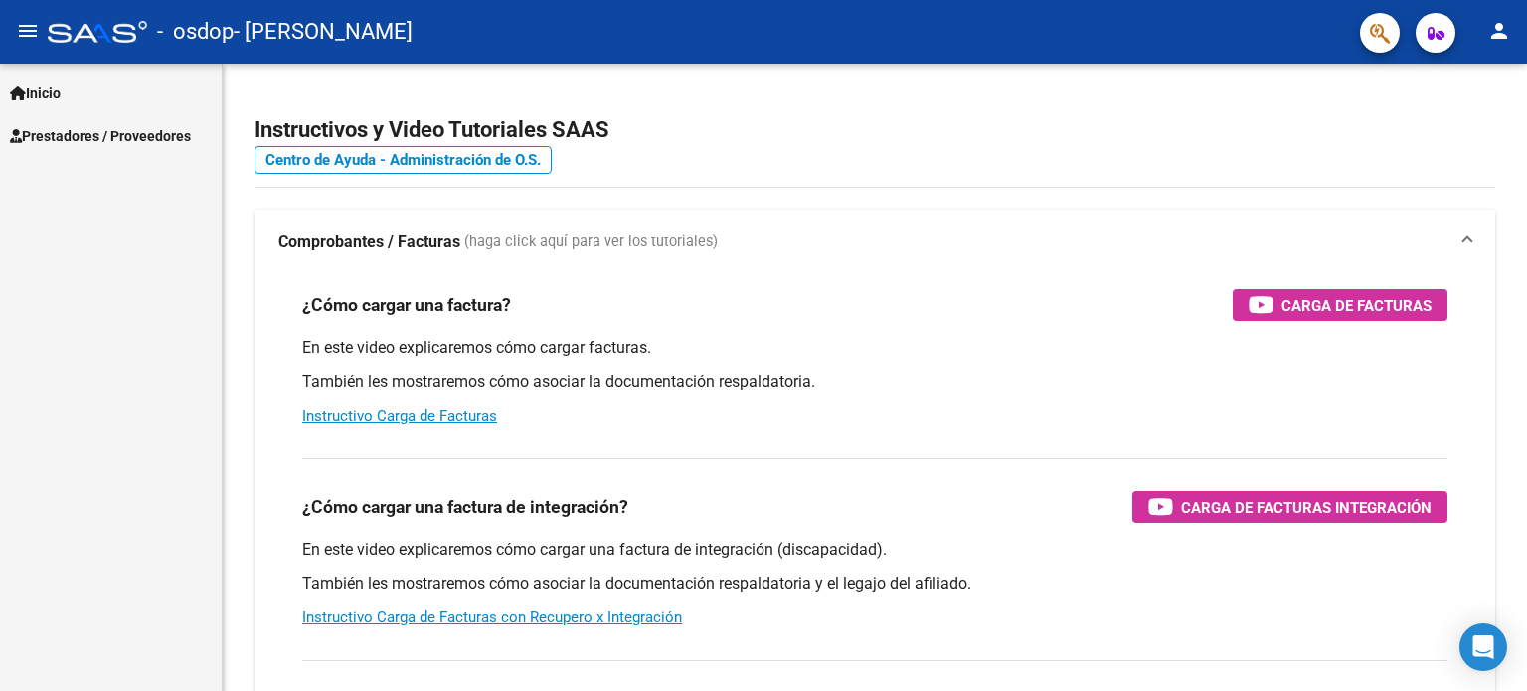
click at [73, 140] on span "Prestadores / Proveedores" at bounding box center [100, 136] width 181 height 22
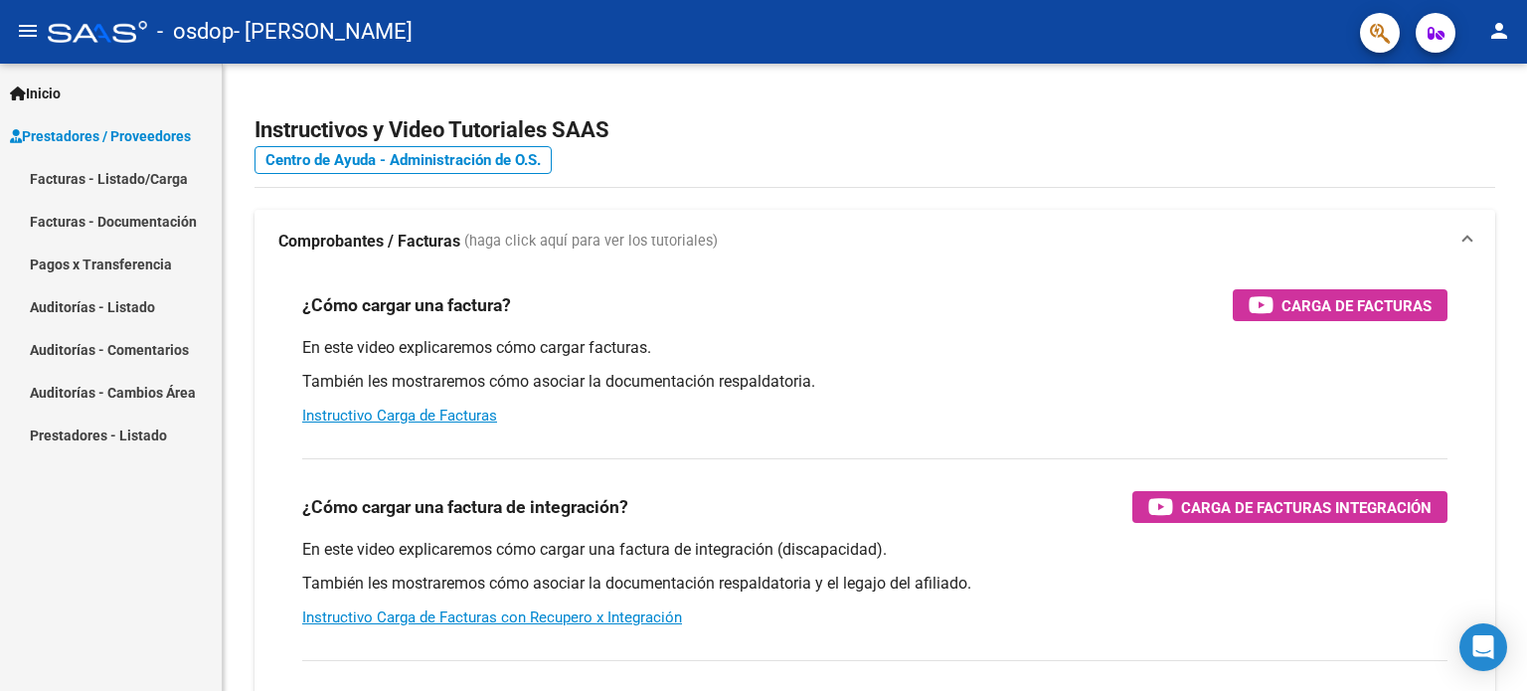
click at [112, 177] on link "Facturas - Listado/Carga" at bounding box center [111, 178] width 222 height 43
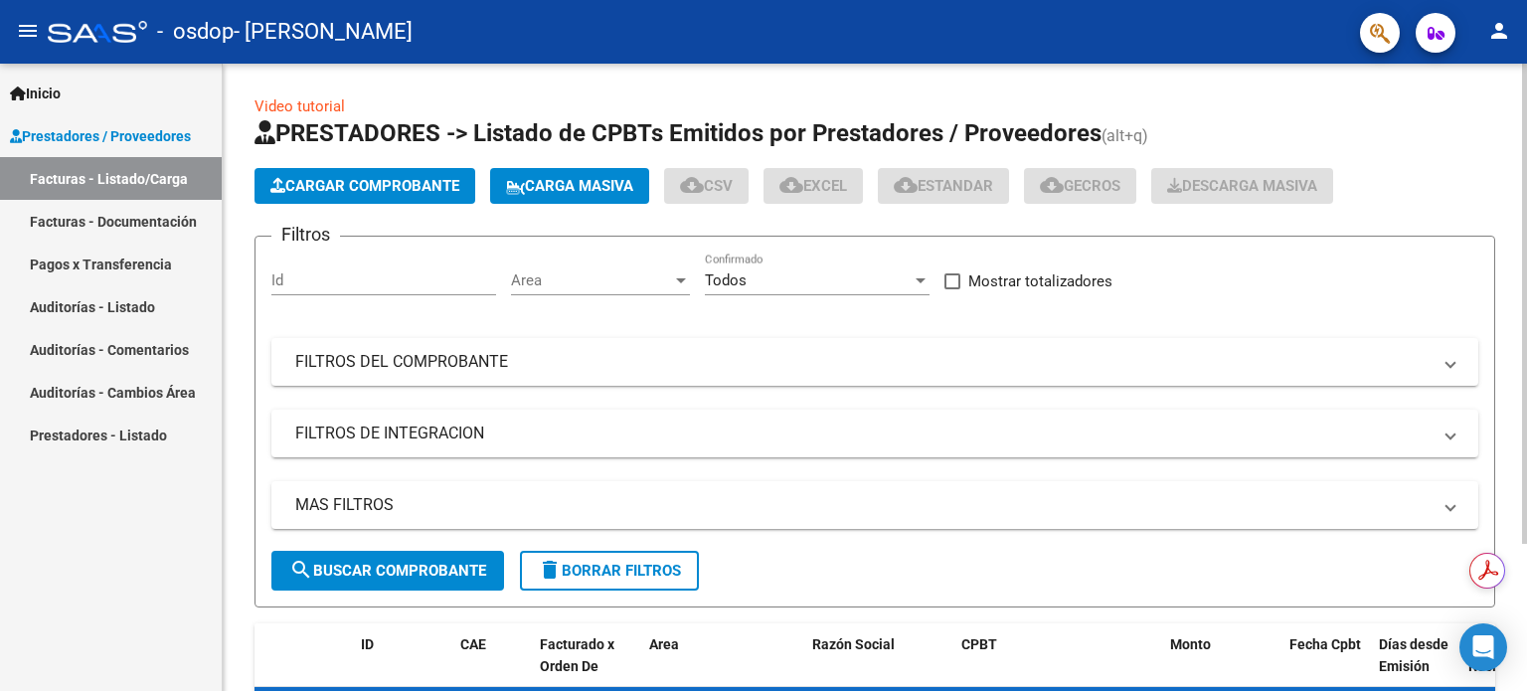
click at [343, 179] on span "Cargar Comprobante" at bounding box center [364, 186] width 189 height 18
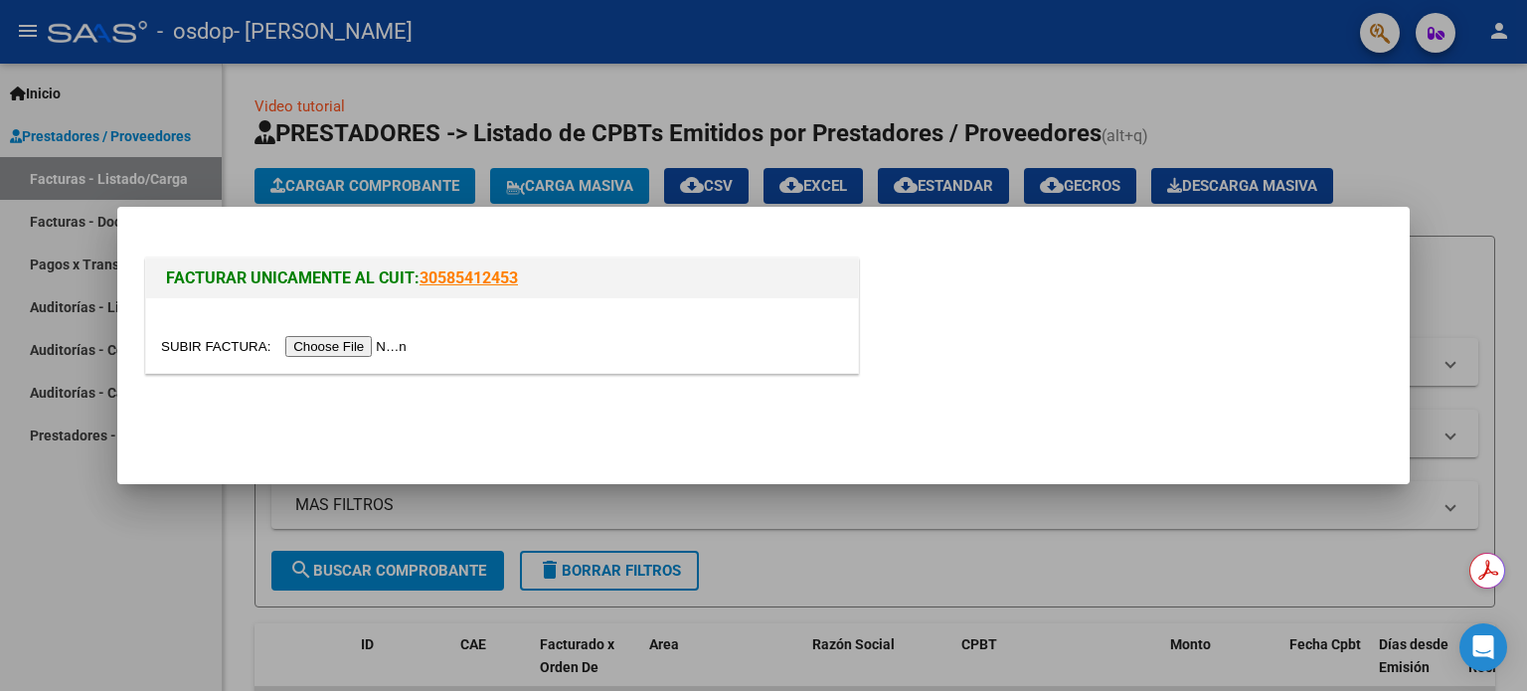
click at [386, 348] on input "file" at bounding box center [287, 346] width 252 height 21
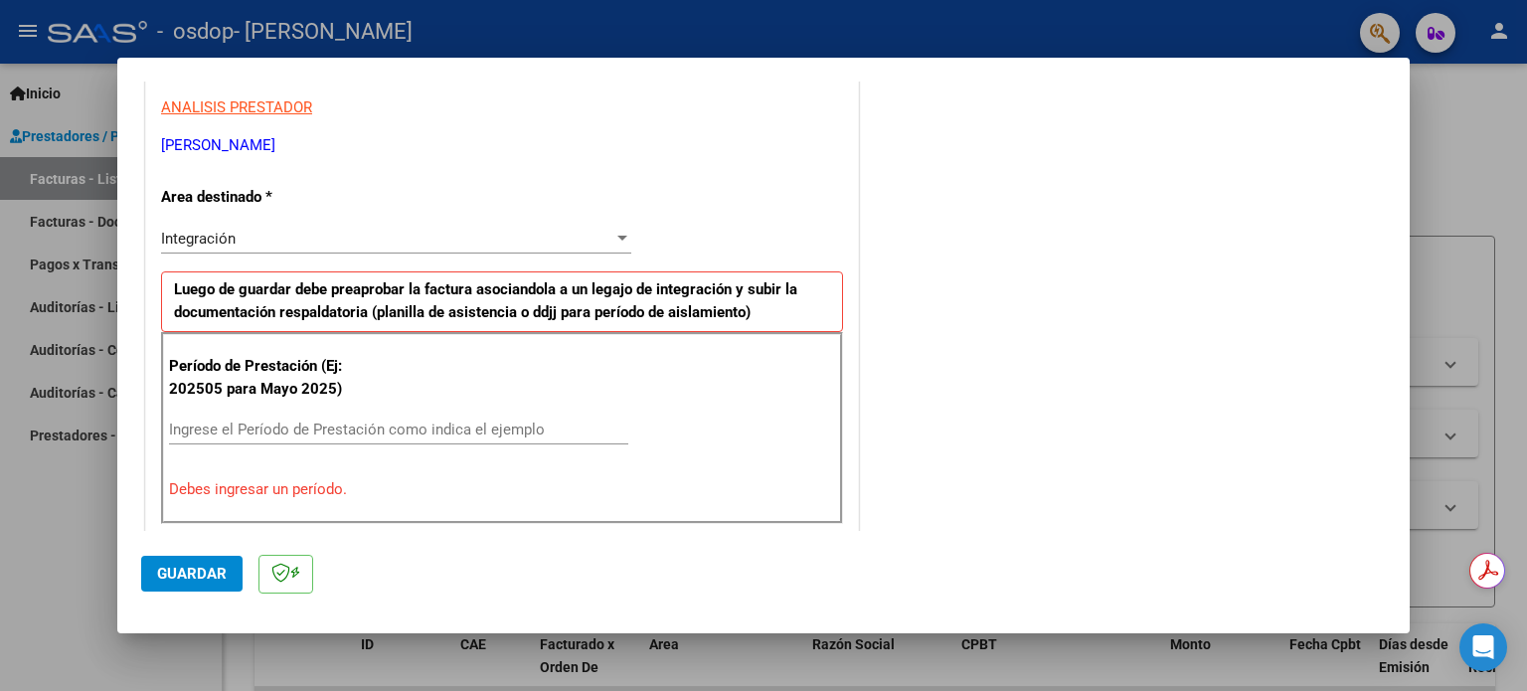
scroll to position [398, 0]
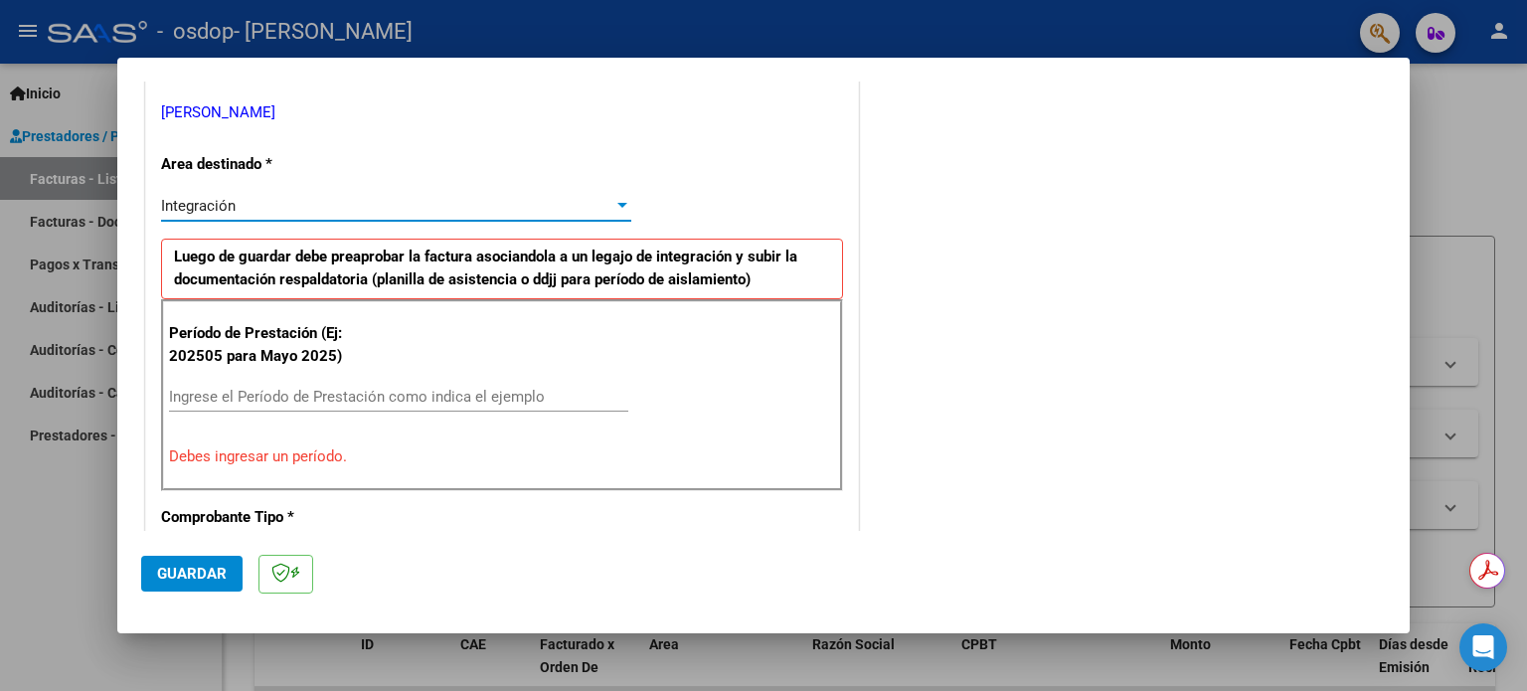
click at [300, 203] on div "Integración" at bounding box center [387, 206] width 452 height 18
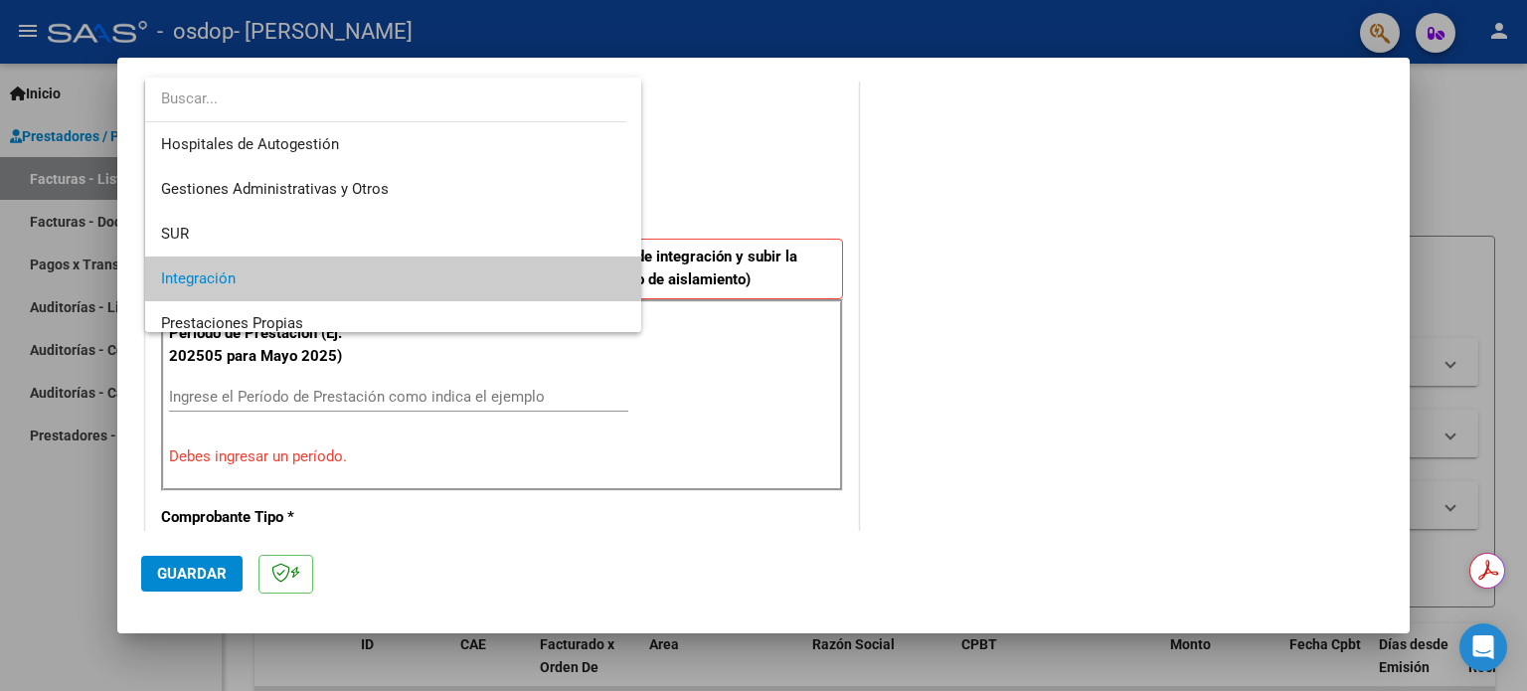
scroll to position [74, 0]
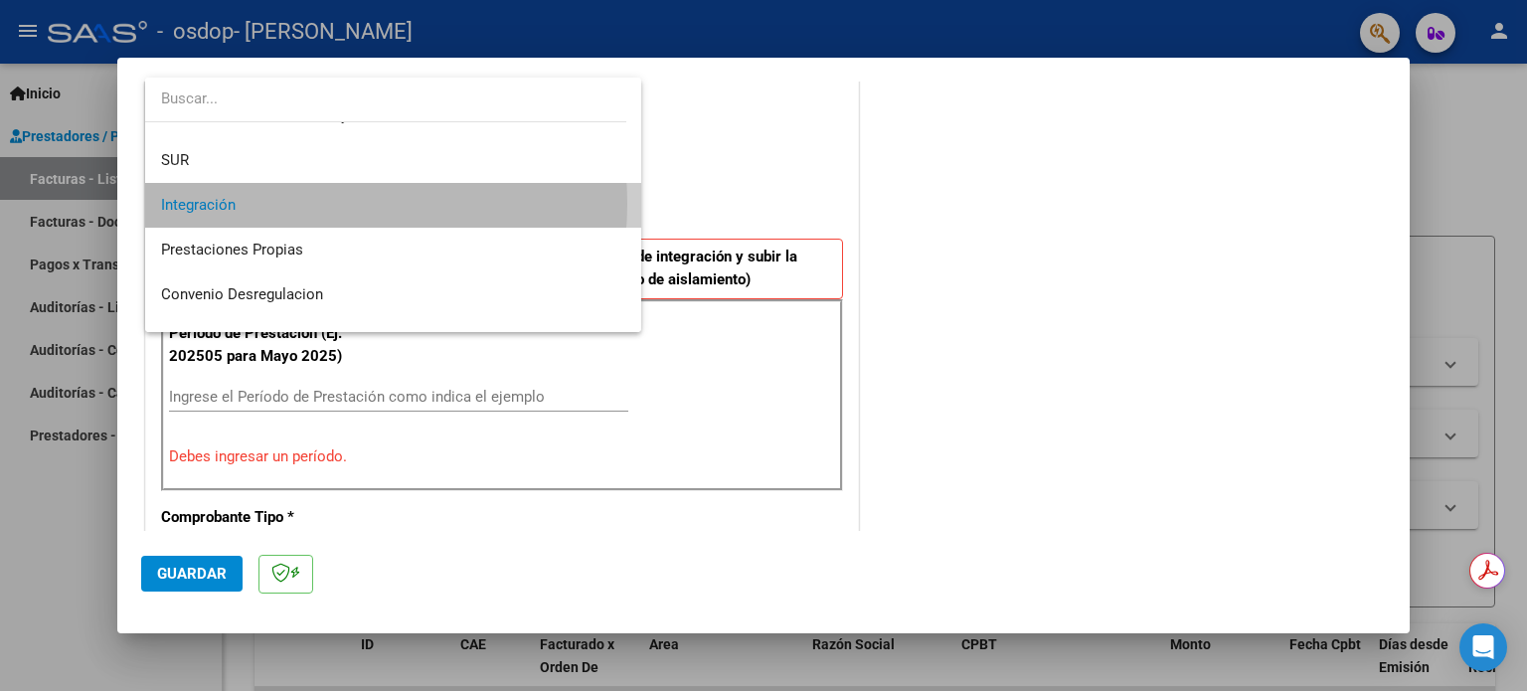
click at [300, 203] on span "Integración" at bounding box center [393, 205] width 465 height 45
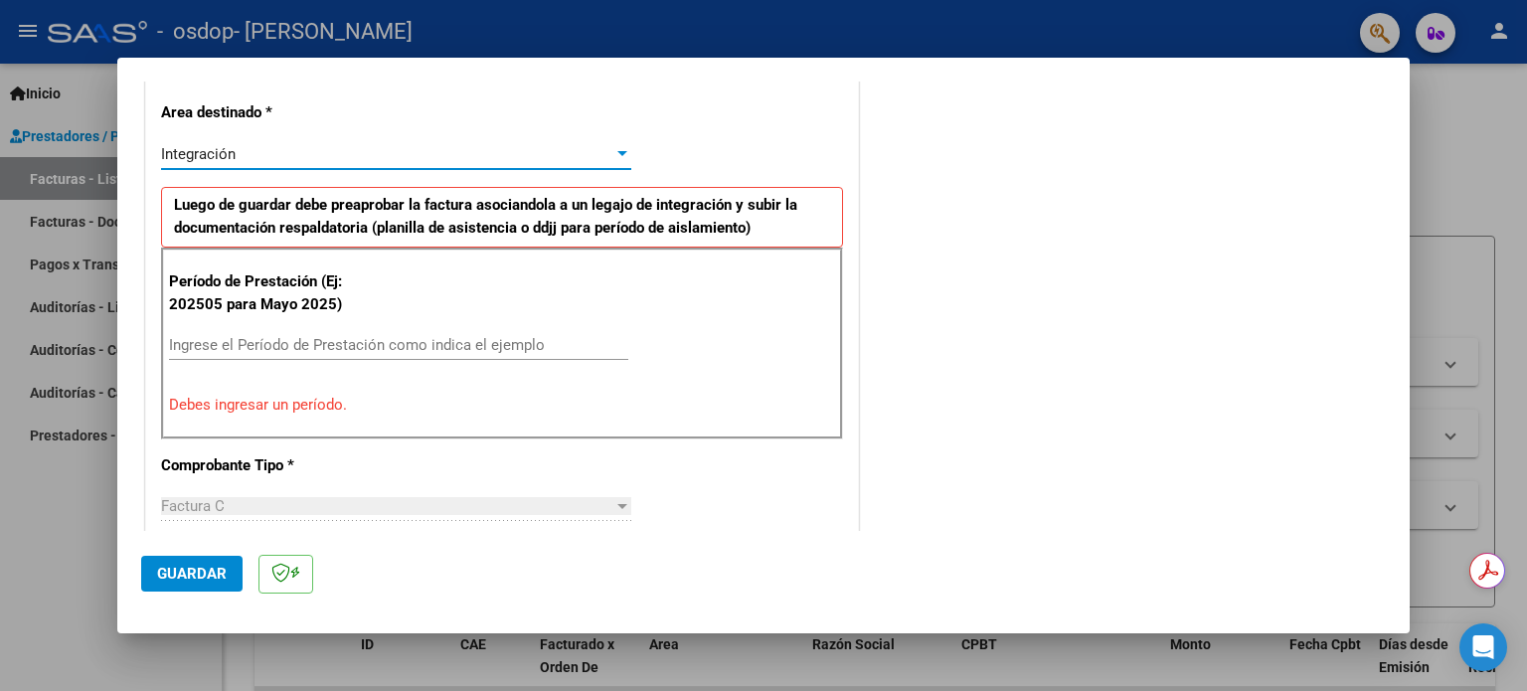
scroll to position [497, 0]
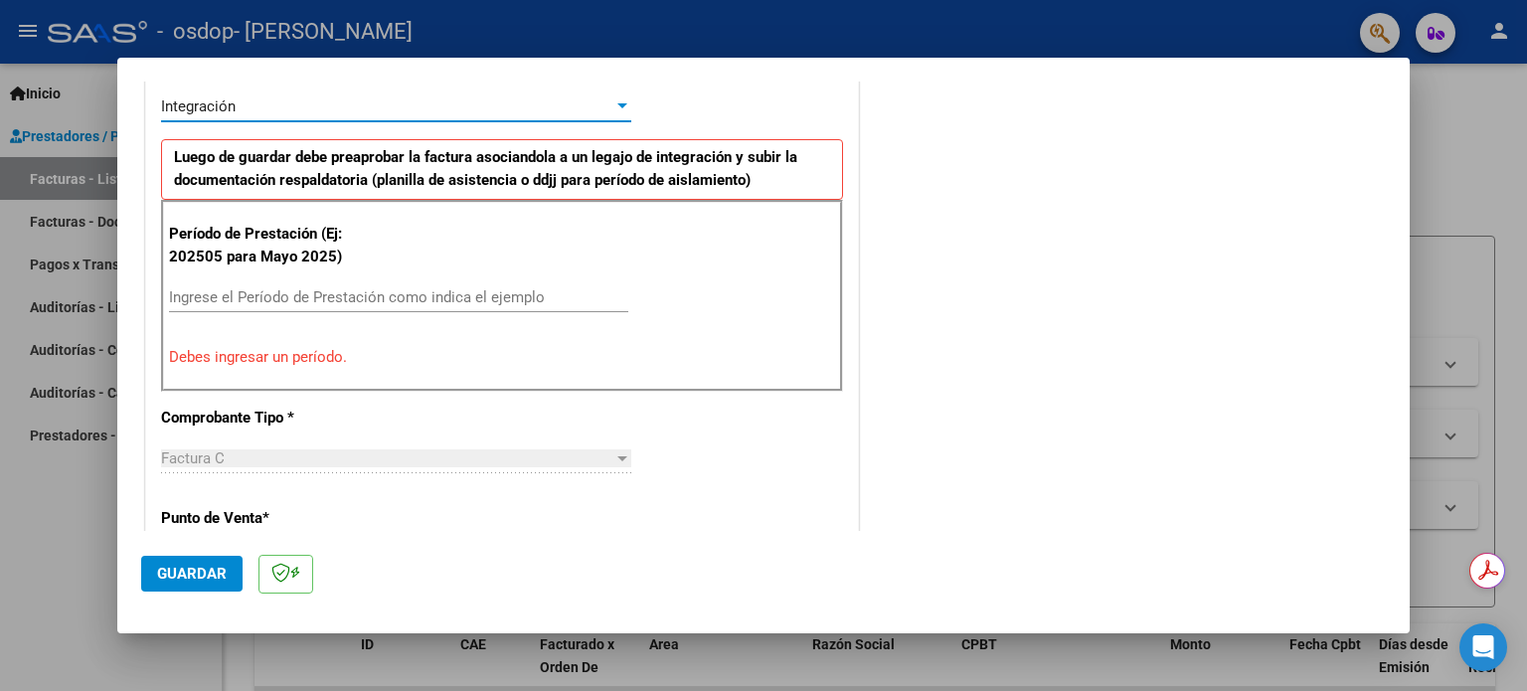
click at [258, 304] on input "Ingrese el Período de Prestación como indica el ejemplo" at bounding box center [398, 297] width 459 height 18
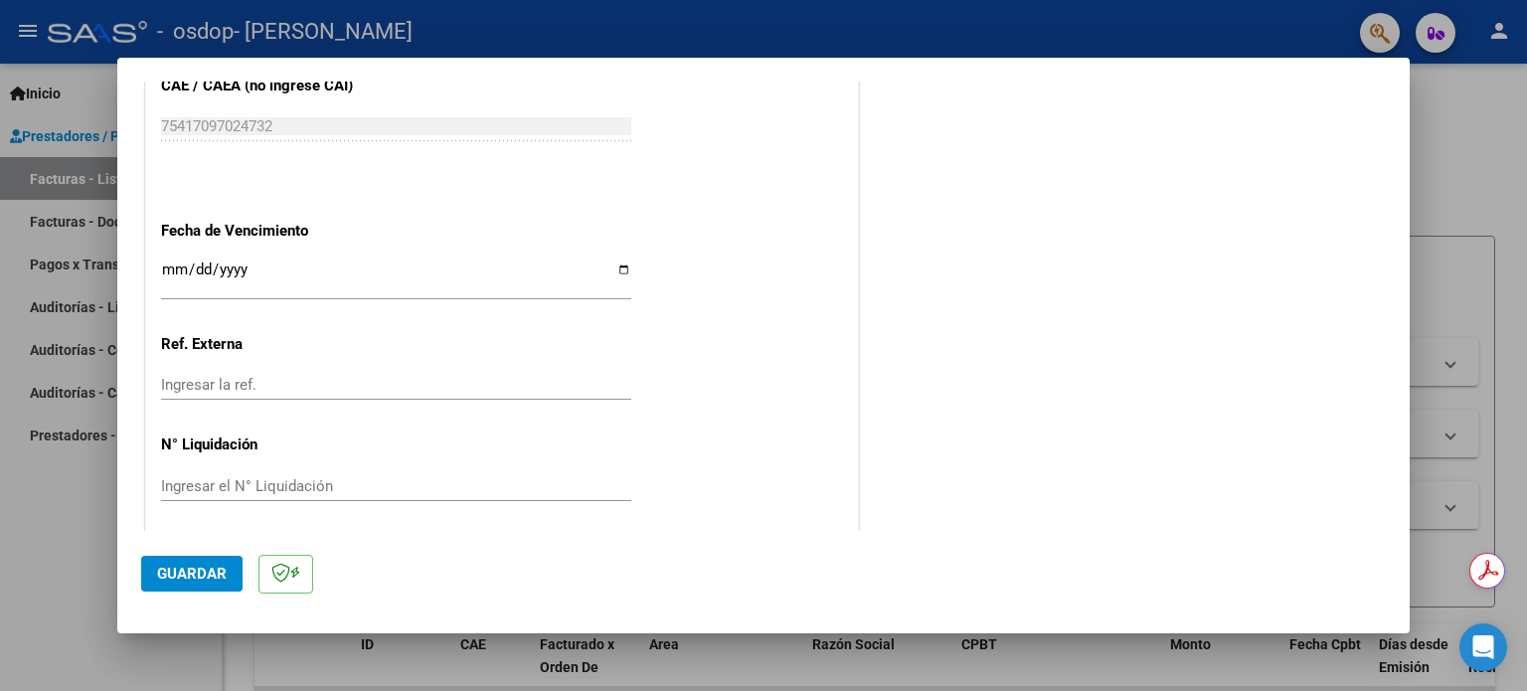
scroll to position [1297, 0]
type input "202509"
click at [614, 259] on input "Ingresar la fecha" at bounding box center [396, 273] width 470 height 32
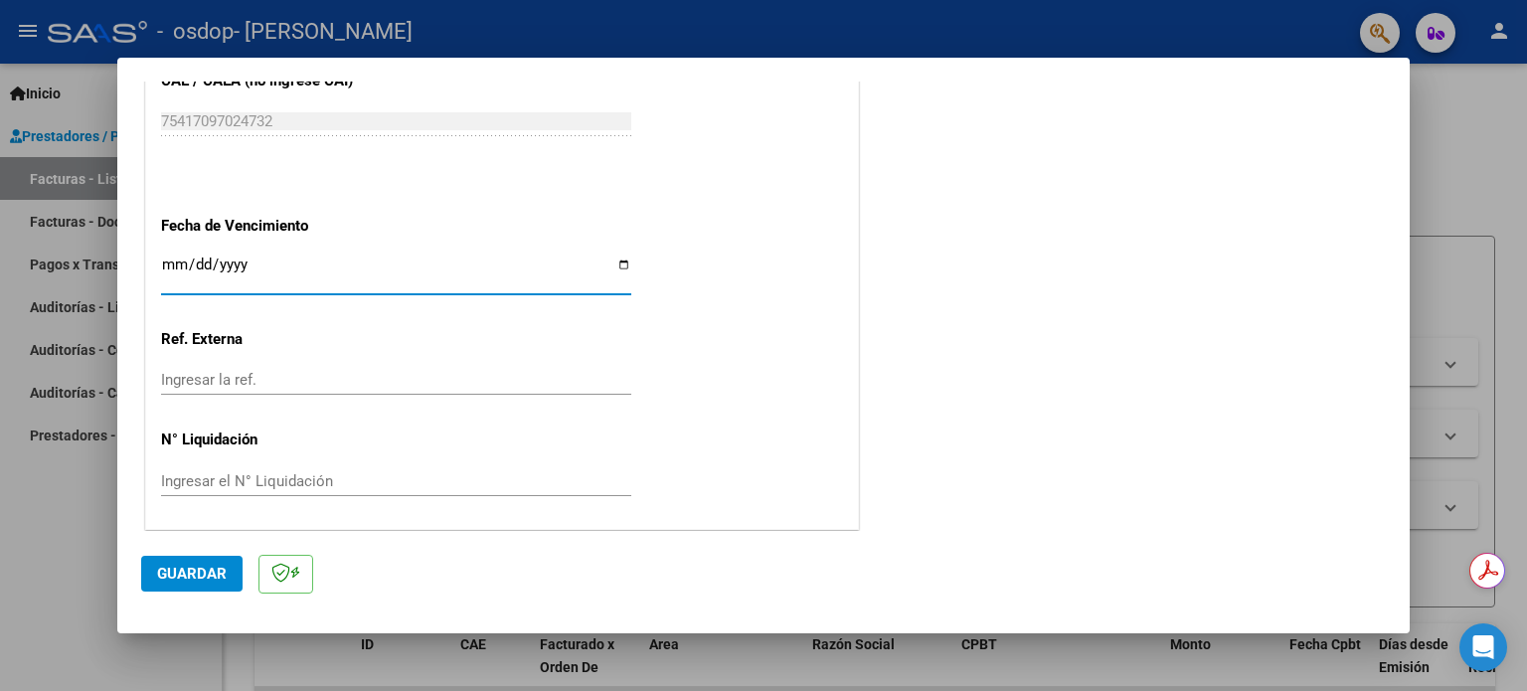
type input "[DATE]"
click at [225, 482] on input "Ingresar el N° Liquidación" at bounding box center [396, 481] width 470 height 18
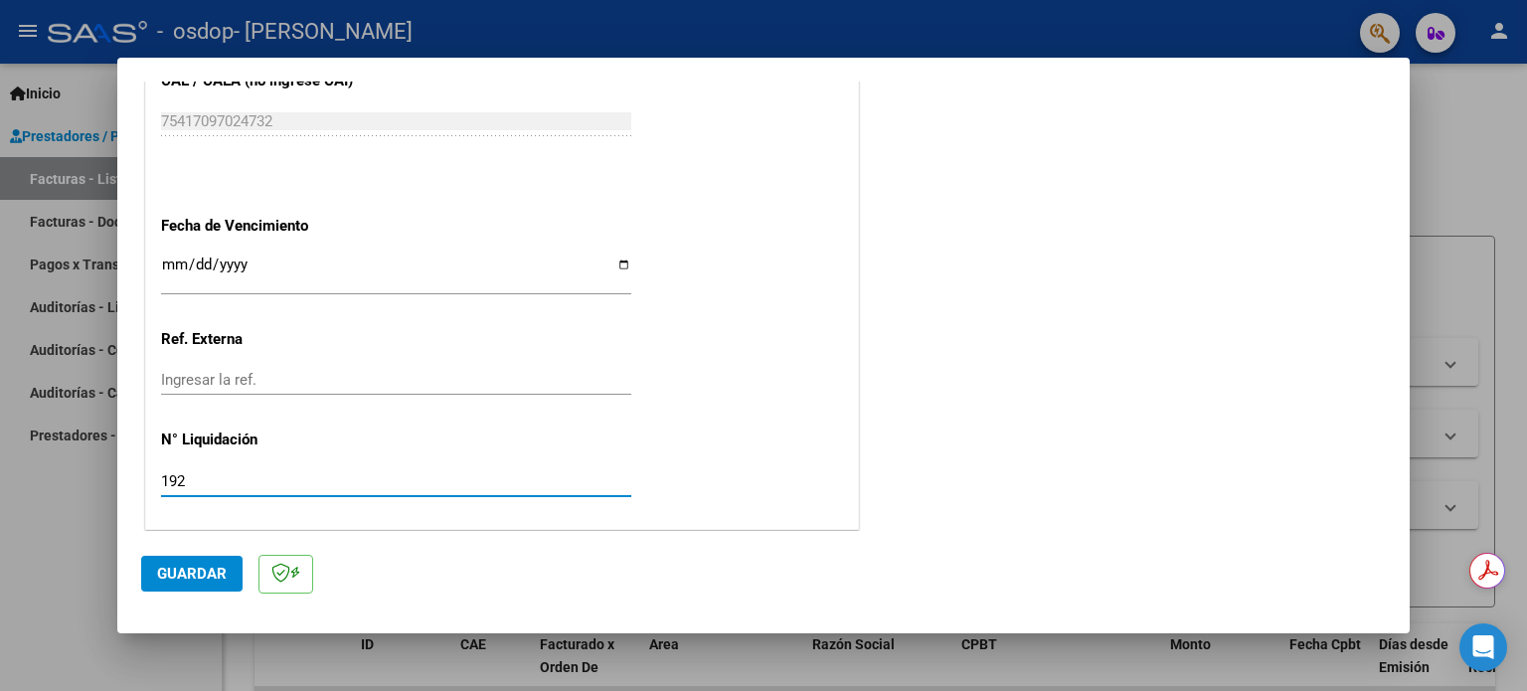
type input "192"
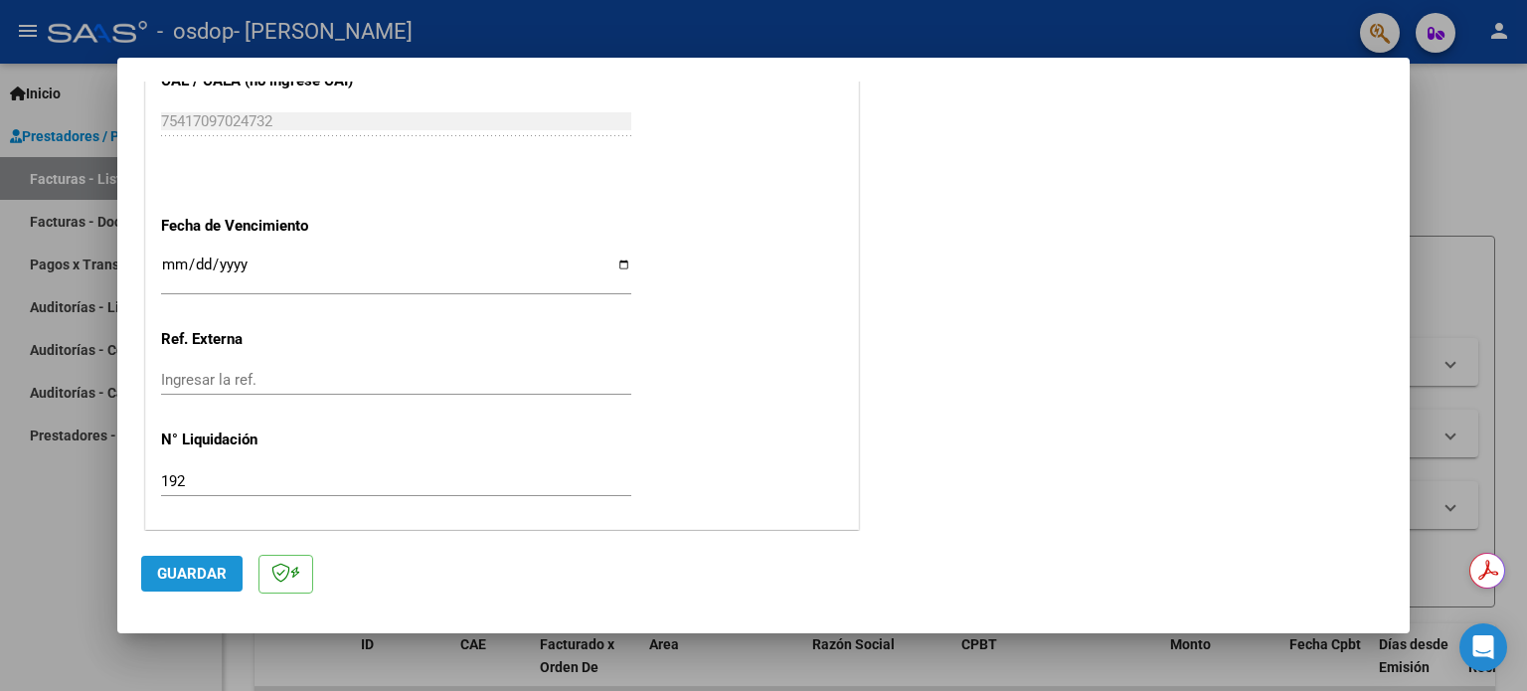
click at [176, 580] on span "Guardar" at bounding box center [192, 574] width 70 height 18
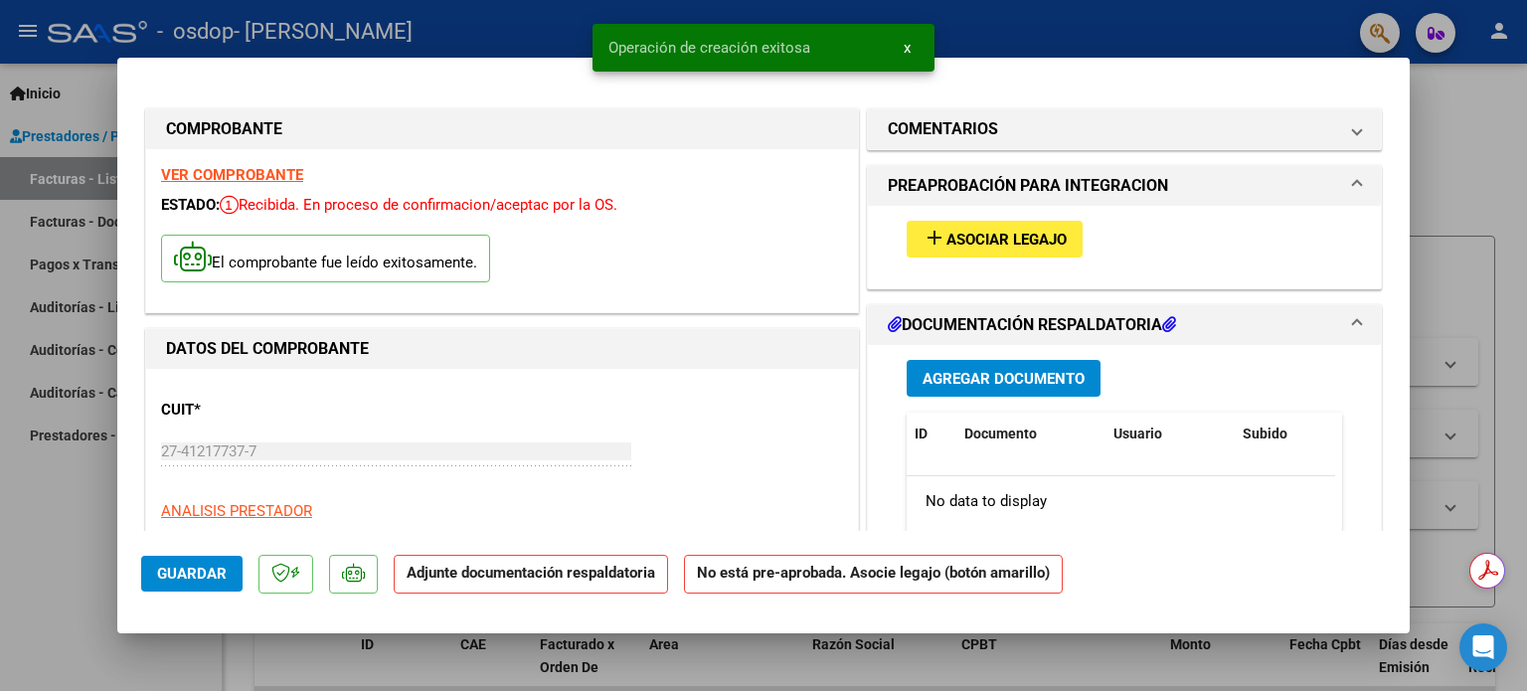
click at [974, 240] on span "Asociar Legajo" at bounding box center [1006, 240] width 120 height 18
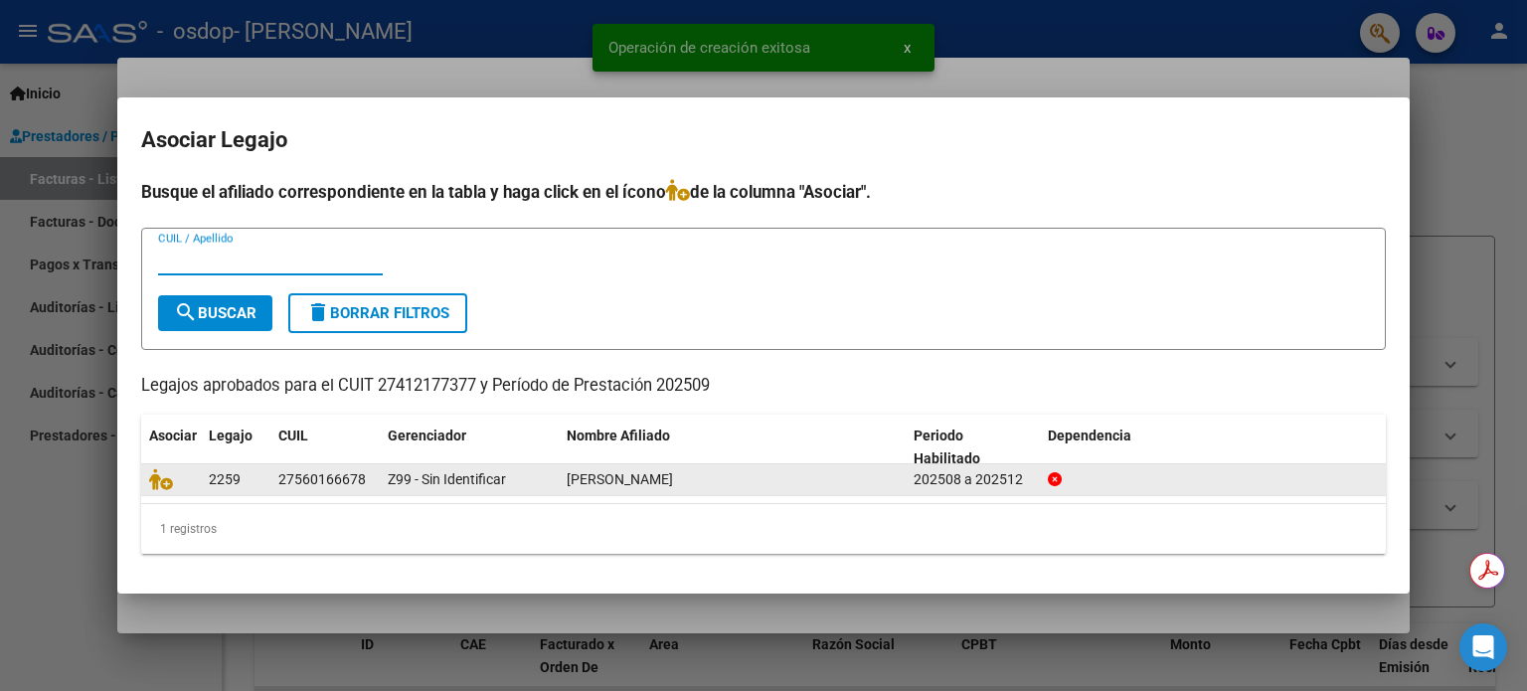
click at [215, 476] on span "2259" at bounding box center [225, 479] width 32 height 16
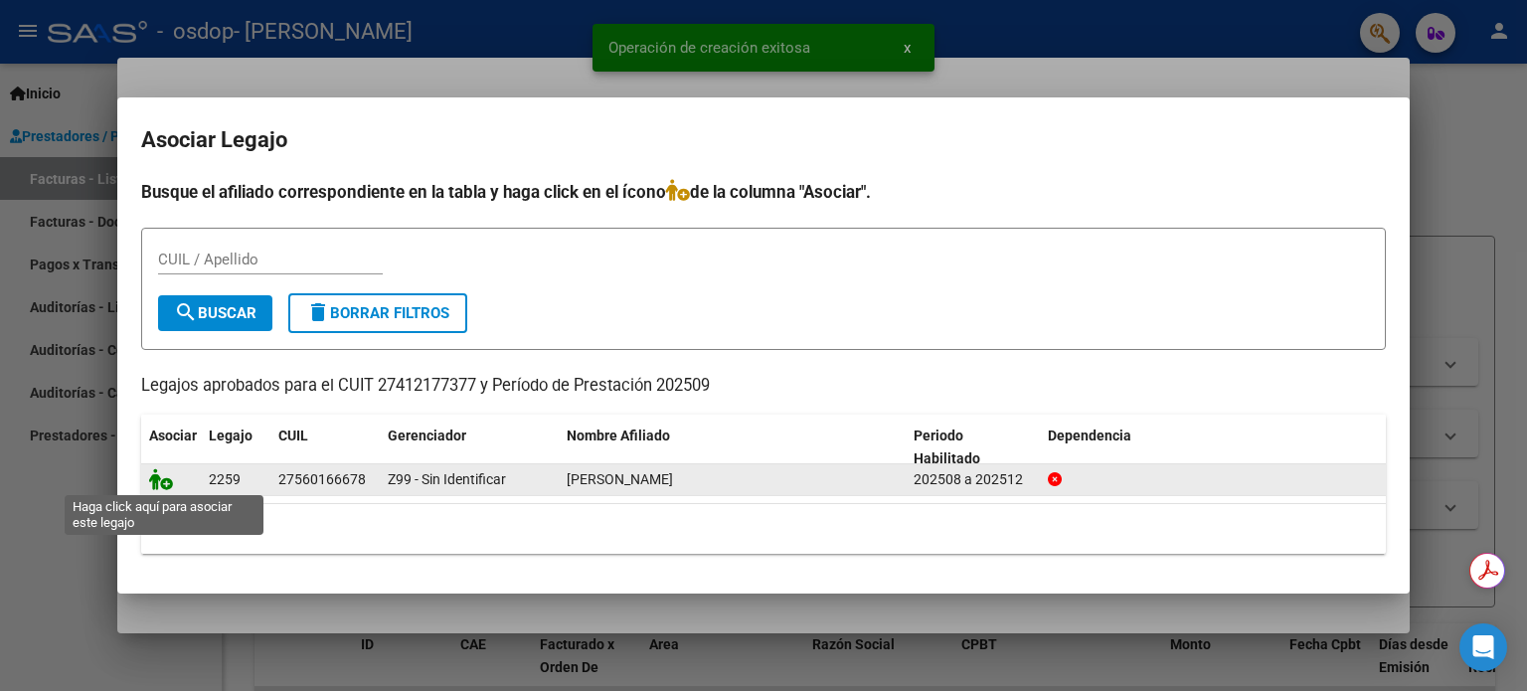
click at [165, 485] on icon at bounding box center [161, 479] width 24 height 22
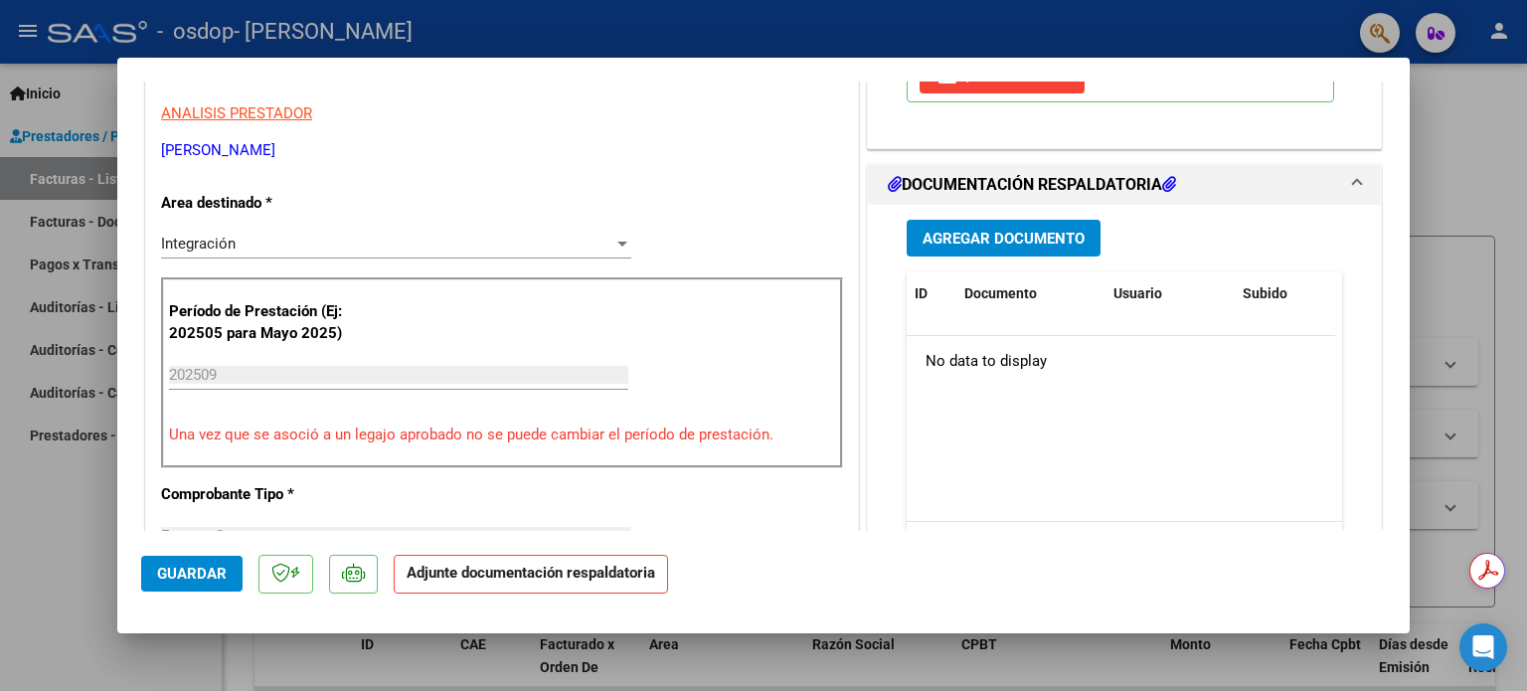
scroll to position [298, 0]
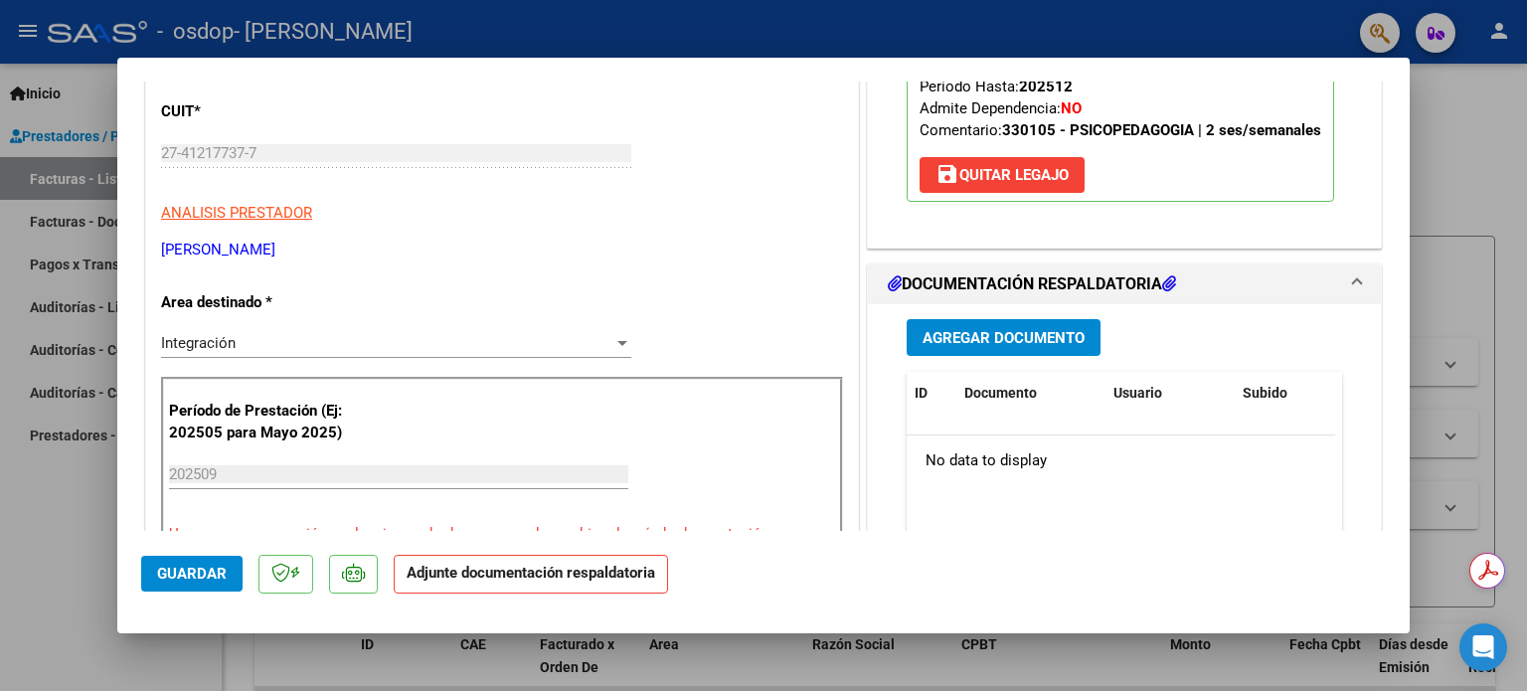
click at [990, 333] on span "Agregar Documento" at bounding box center [1004, 338] width 162 height 18
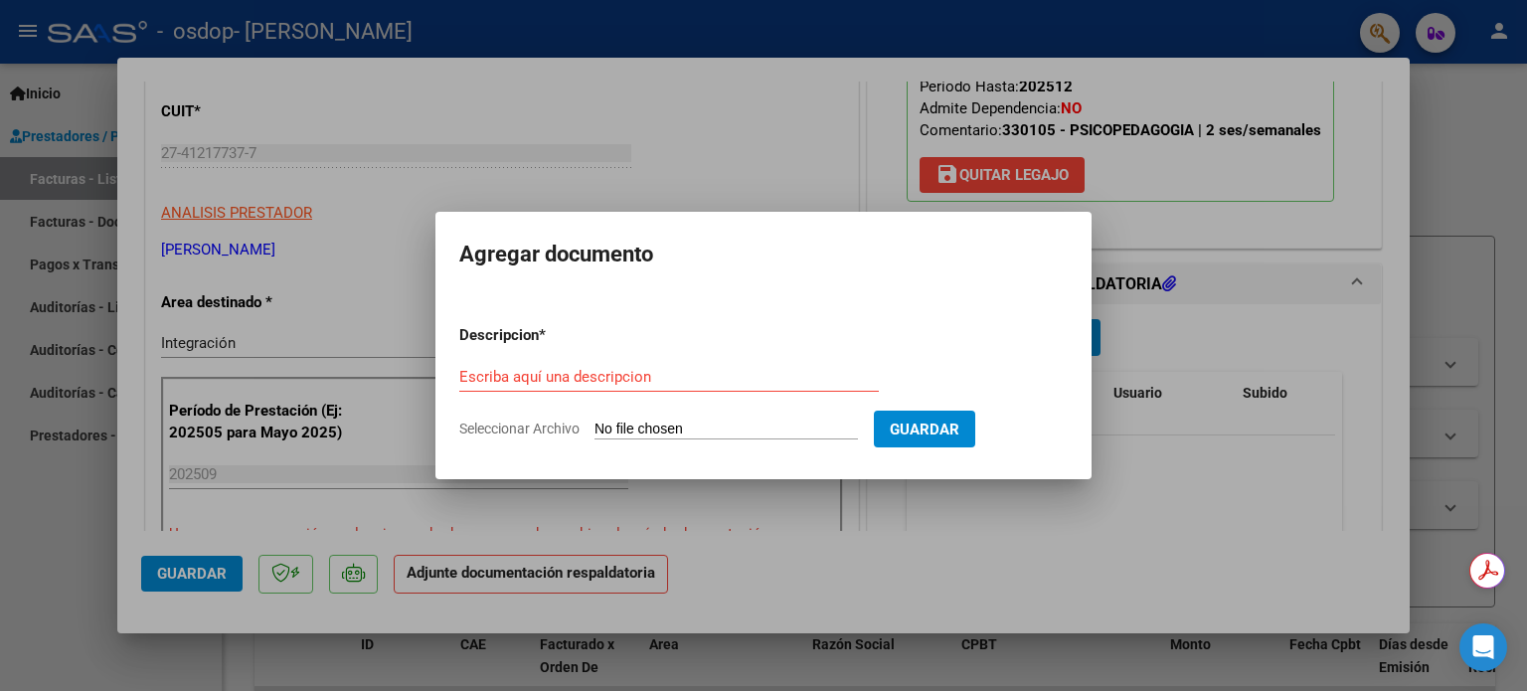
click at [537, 435] on span "Seleccionar Archivo" at bounding box center [519, 429] width 120 height 16
click at [595, 435] on input "Seleccionar Archivo" at bounding box center [726, 430] width 263 height 19
type input "C:\fakepath\emi [PERSON_NAME].pdf"
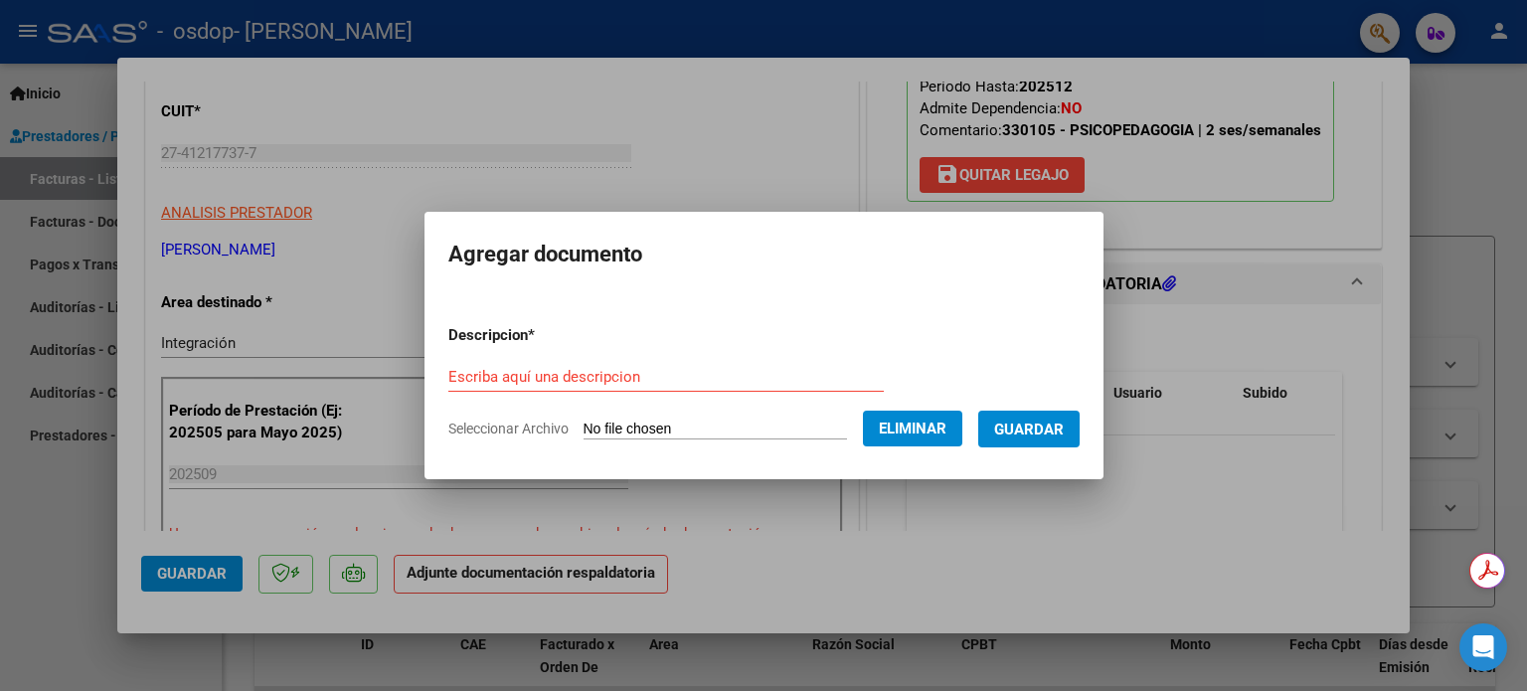
click at [1058, 429] on span "Guardar" at bounding box center [1029, 430] width 70 height 18
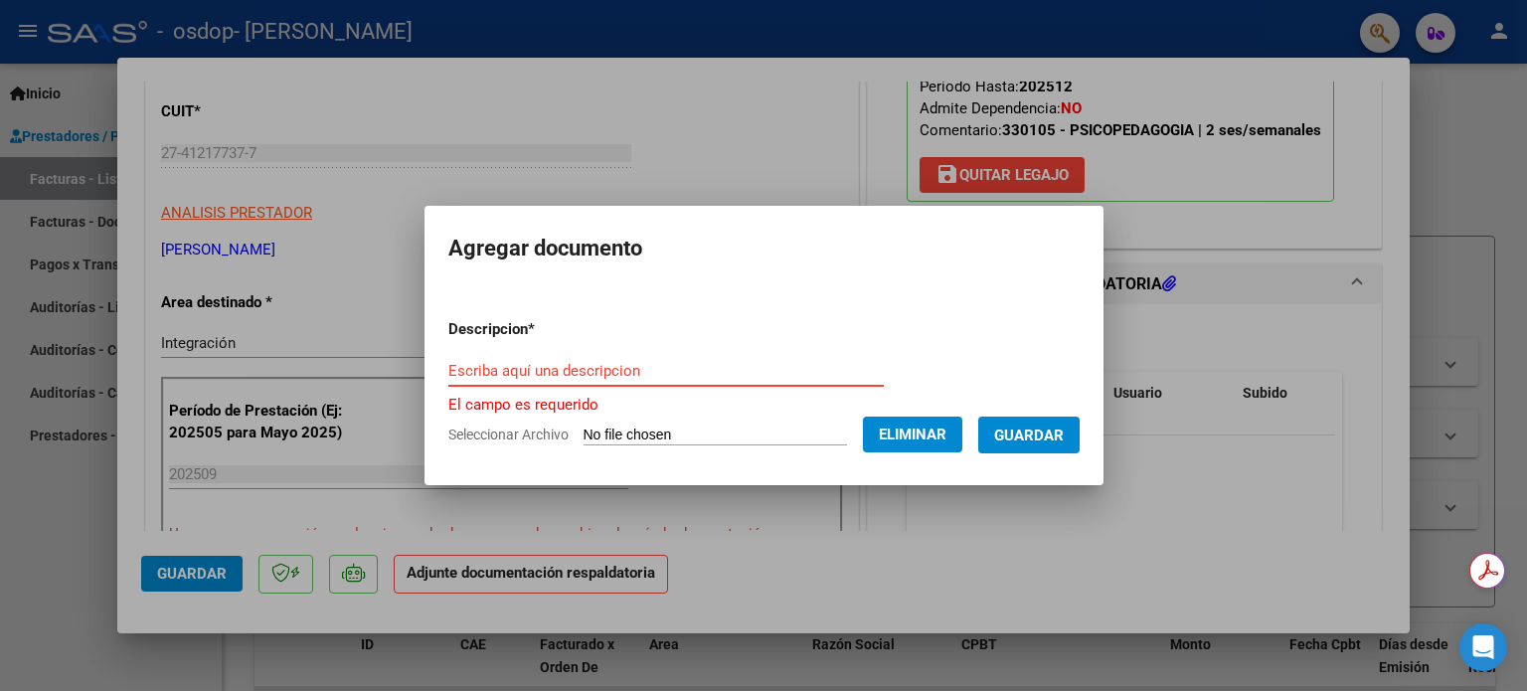
click at [619, 372] on input "Escriba aquí una descripcion" at bounding box center [665, 371] width 435 height 18
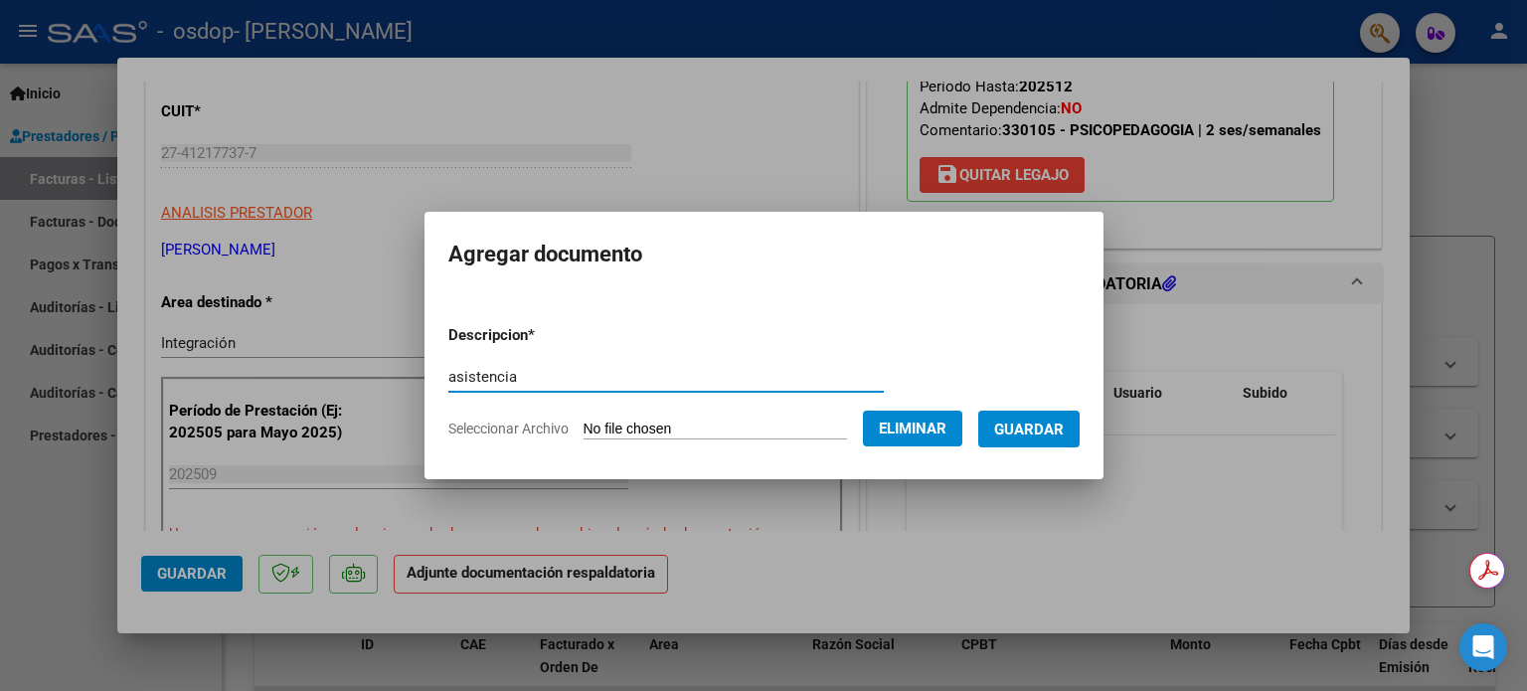
type input "asistencia"
click at [1034, 421] on span "Guardar" at bounding box center [1029, 430] width 70 height 18
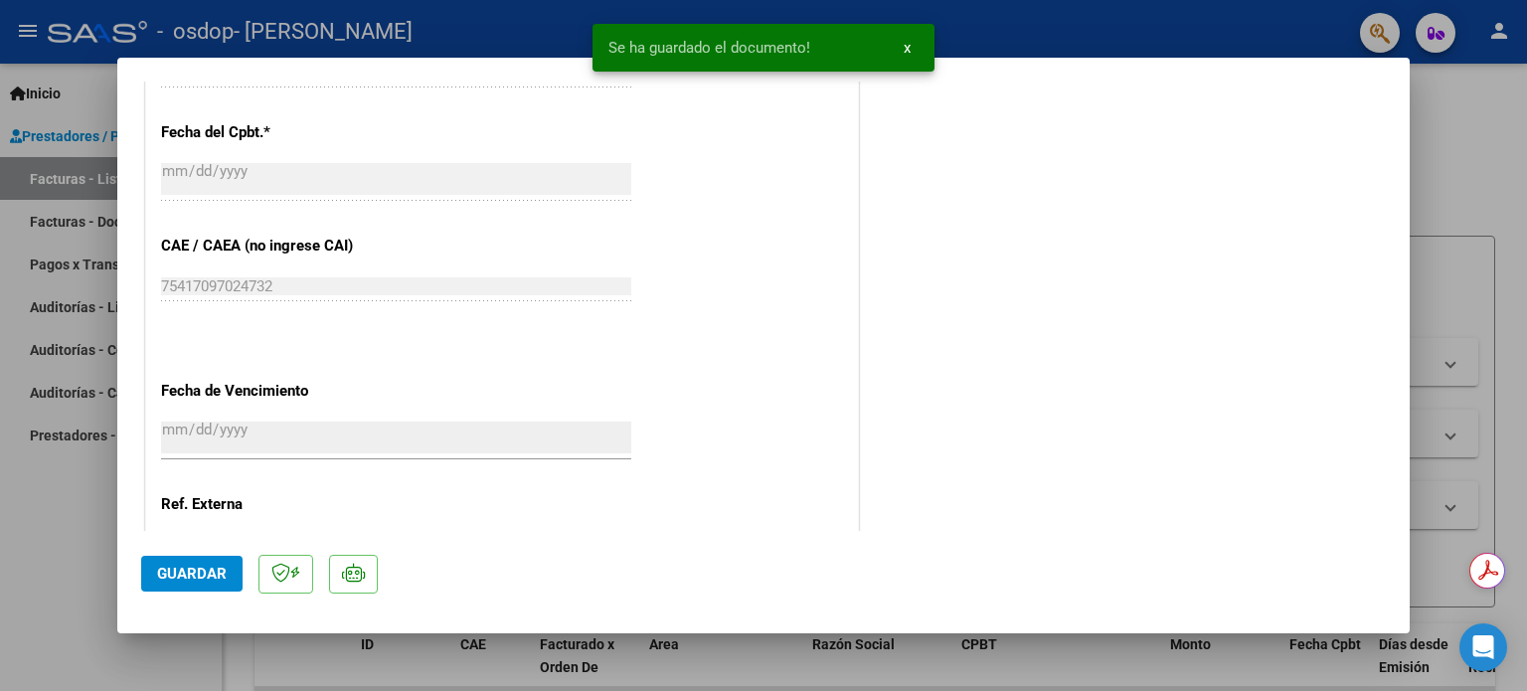
scroll to position [1193, 0]
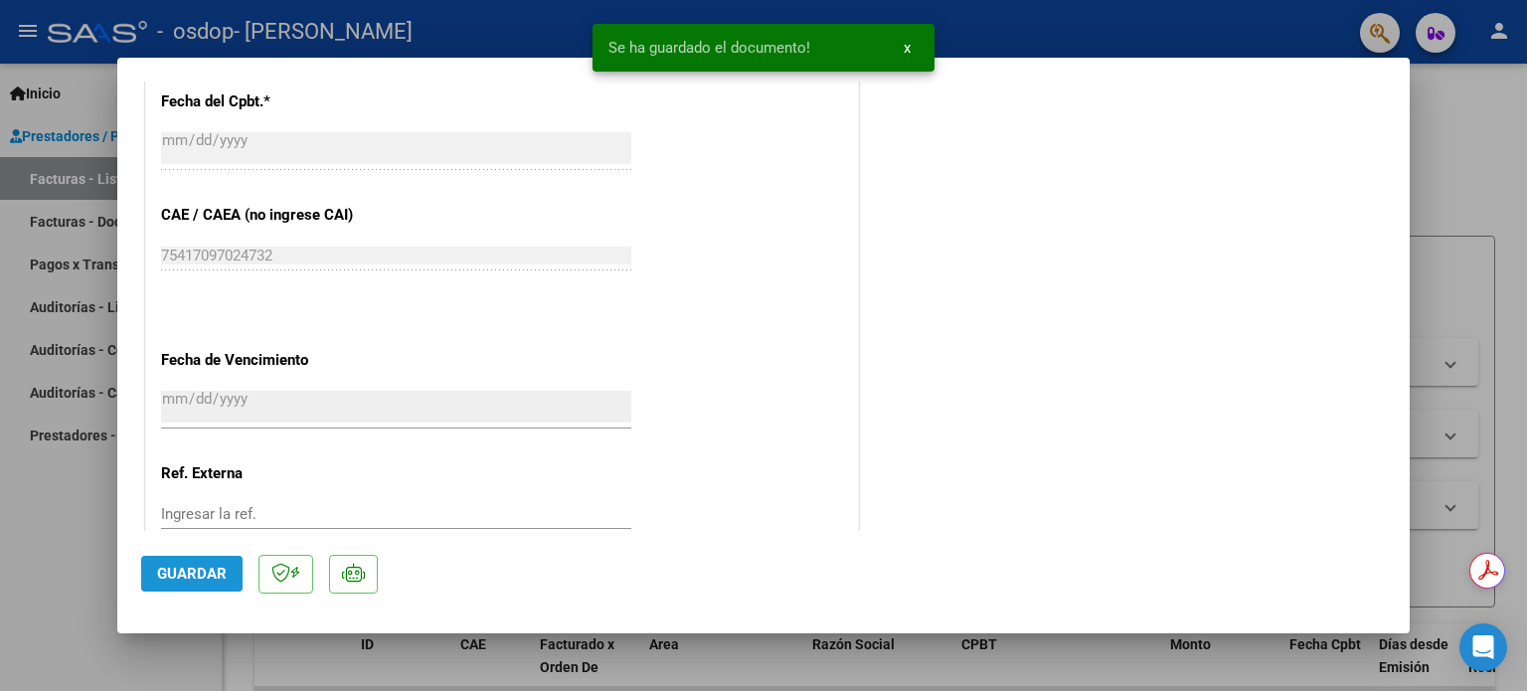
click at [206, 572] on span "Guardar" at bounding box center [192, 574] width 70 height 18
click at [1497, 266] on div at bounding box center [763, 345] width 1527 height 691
type input "$ 0,00"
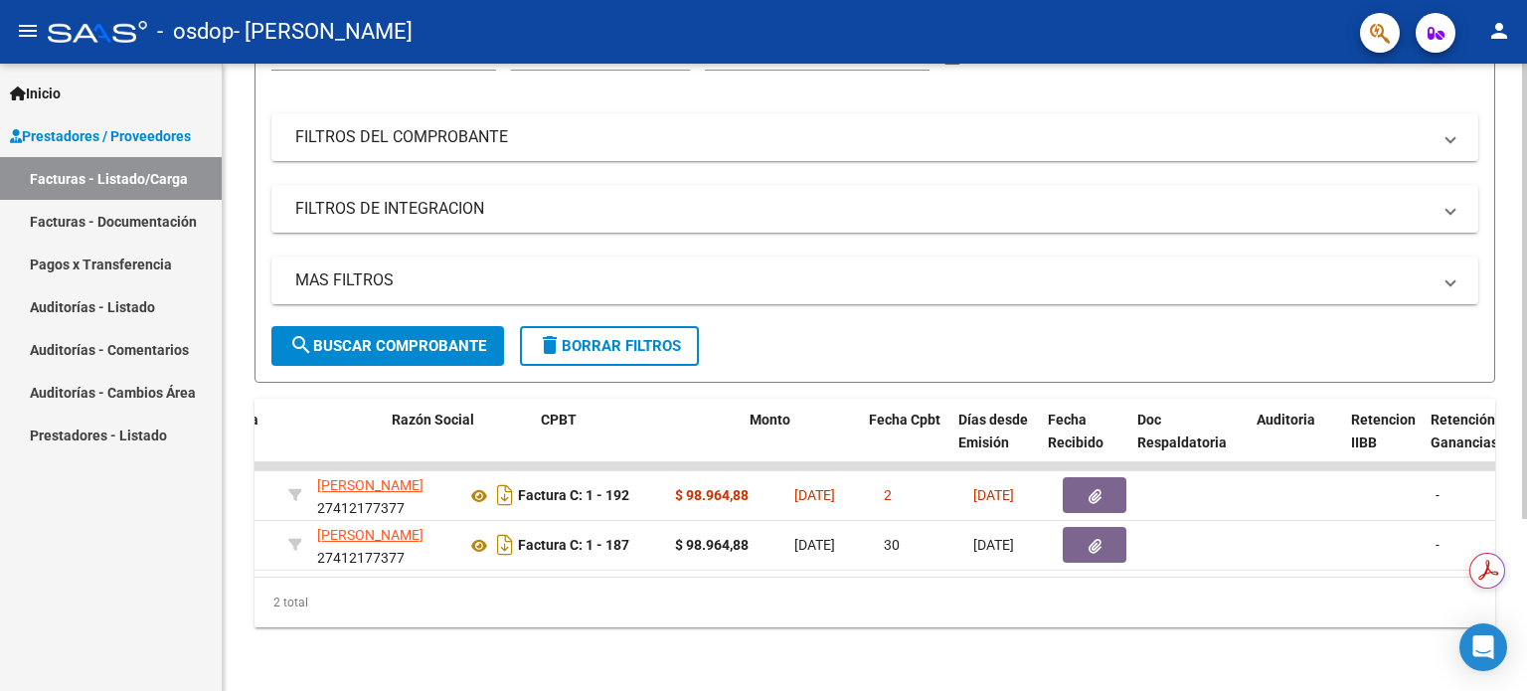
scroll to position [0, 0]
